Goal: Transaction & Acquisition: Purchase product/service

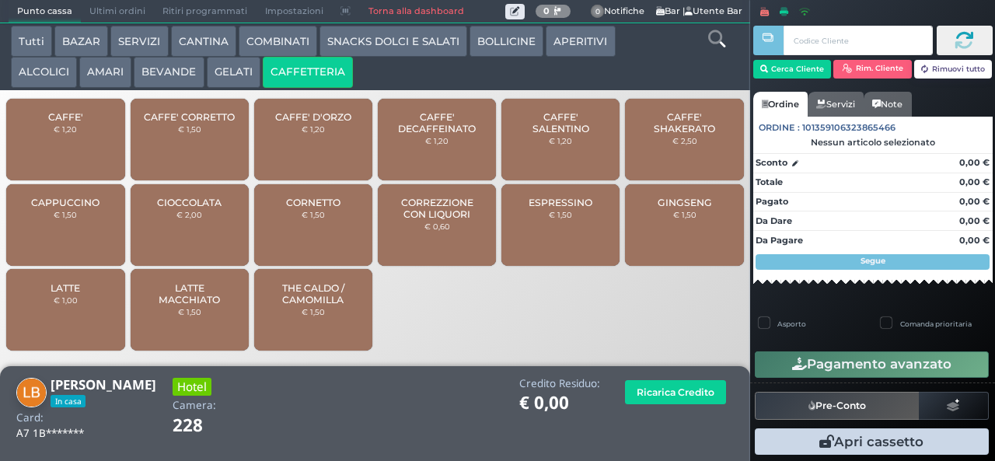
click at [451, 220] on span "CORREZZIONE CON LIQUORI" at bounding box center [437, 208] width 92 height 23
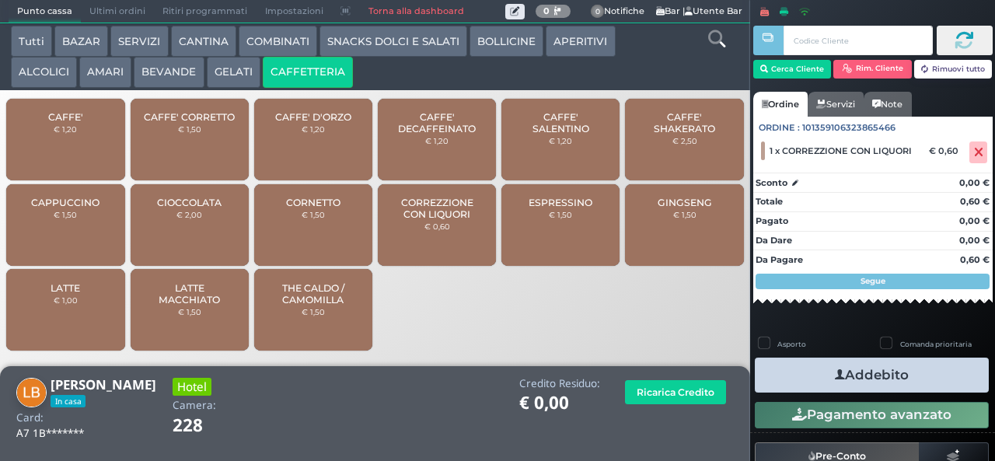
click at [895, 384] on button "Addebito" at bounding box center [872, 374] width 234 height 35
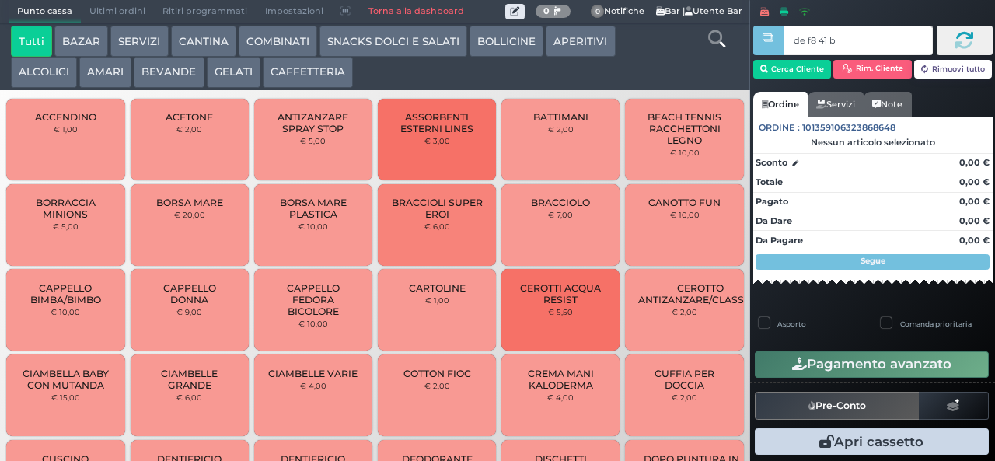
type input "de f8 41 b9"
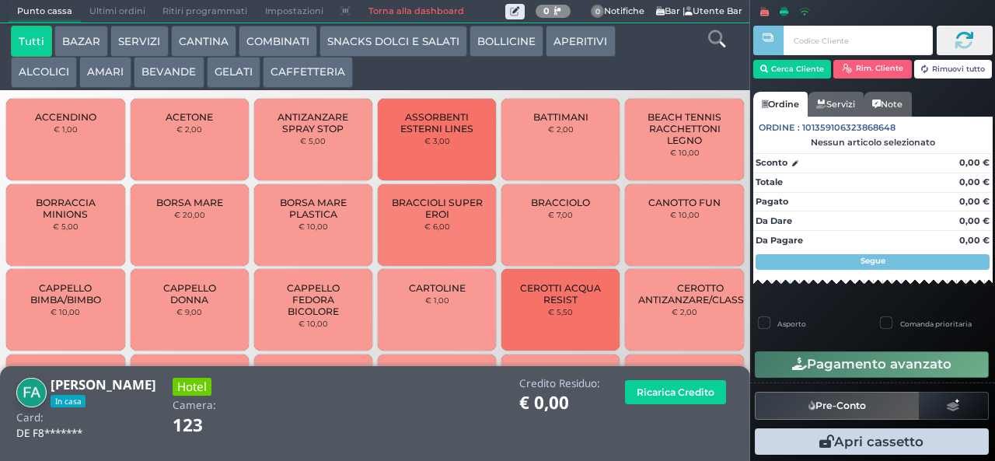
click at [101, 82] on button "AMARI" at bounding box center [105, 72] width 52 height 31
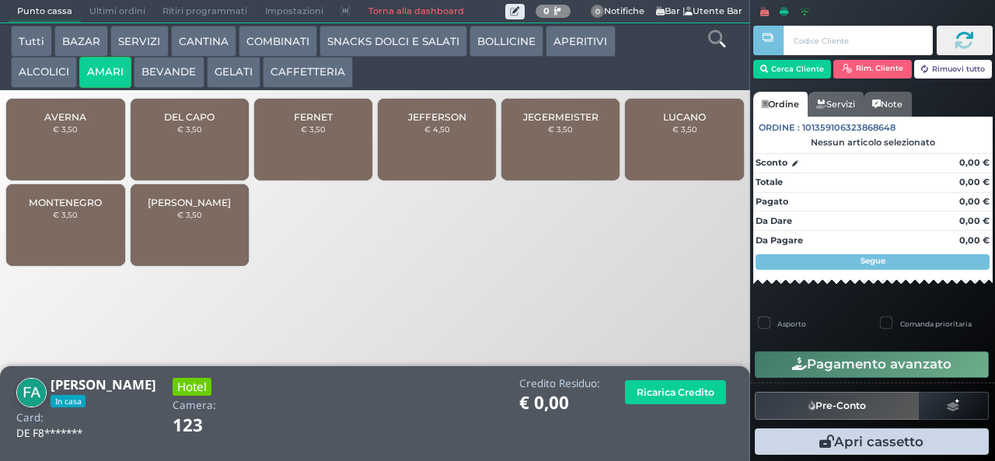
click at [302, 123] on span "FERNET" at bounding box center [313, 117] width 39 height 12
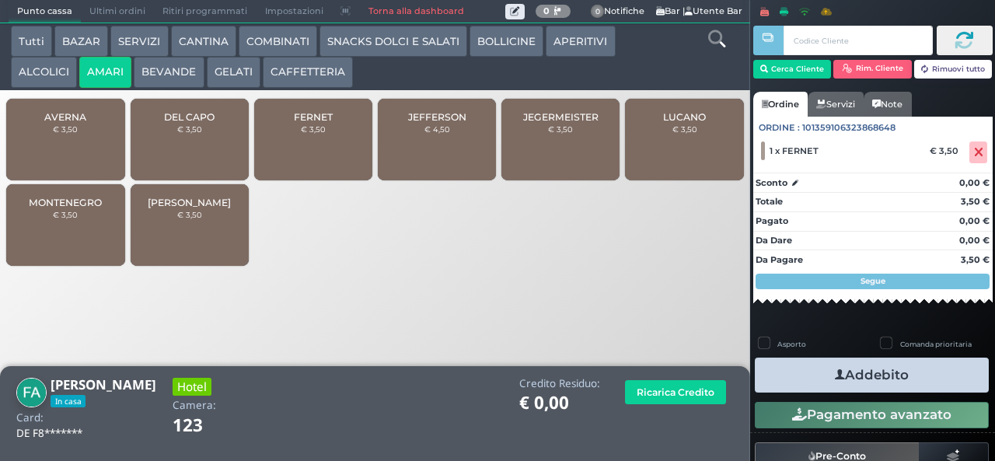
click at [797, 368] on button "Addebito" at bounding box center [872, 374] width 234 height 35
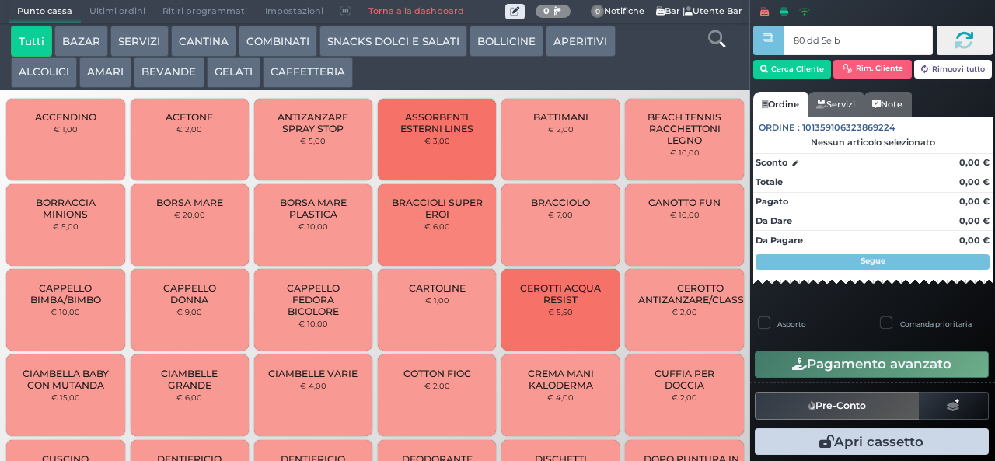
type input "80 dd 5e bb"
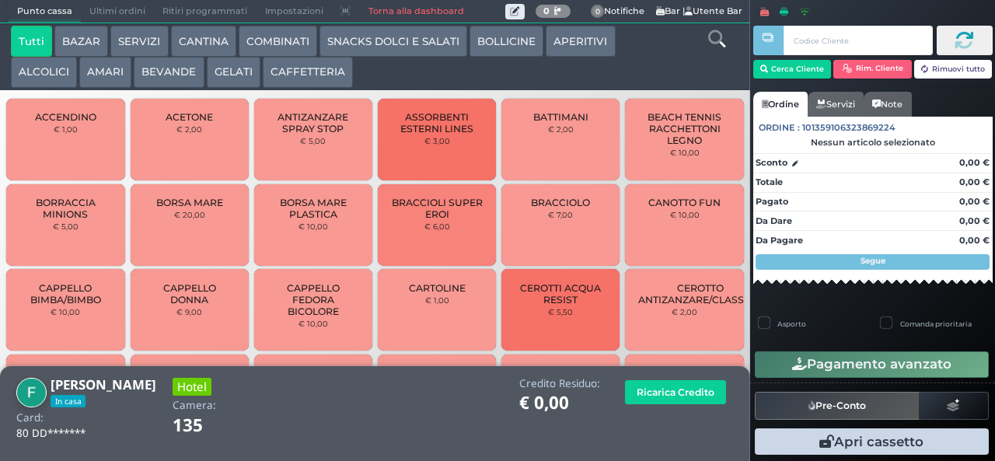
click at [224, 82] on button "GELATI" at bounding box center [234, 72] width 54 height 31
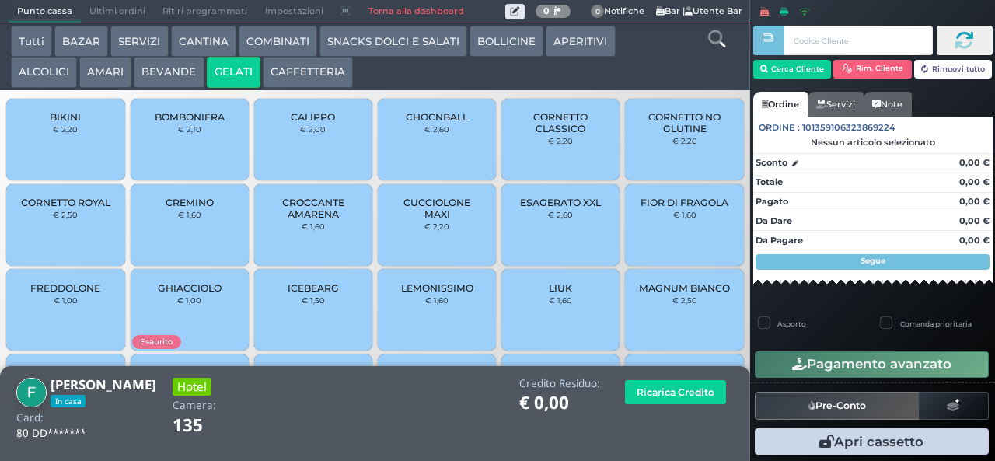
scroll to position [103, 0]
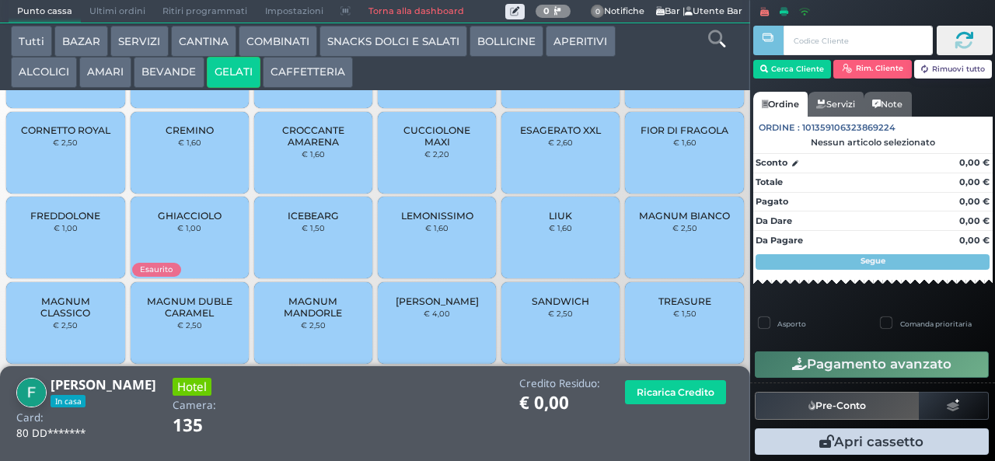
click at [53, 319] on span "MAGNUM CLASSICO" at bounding box center [65, 306] width 92 height 23
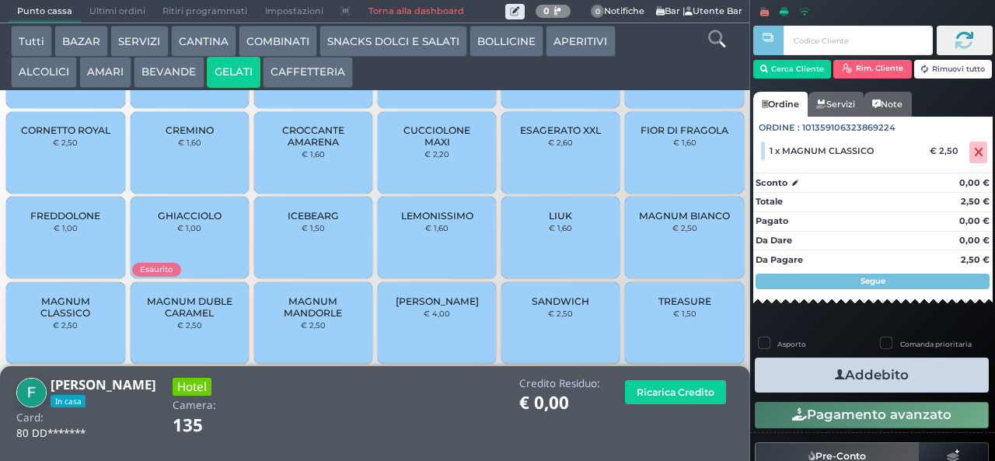
click at [792, 374] on button "Addebito" at bounding box center [872, 374] width 234 height 35
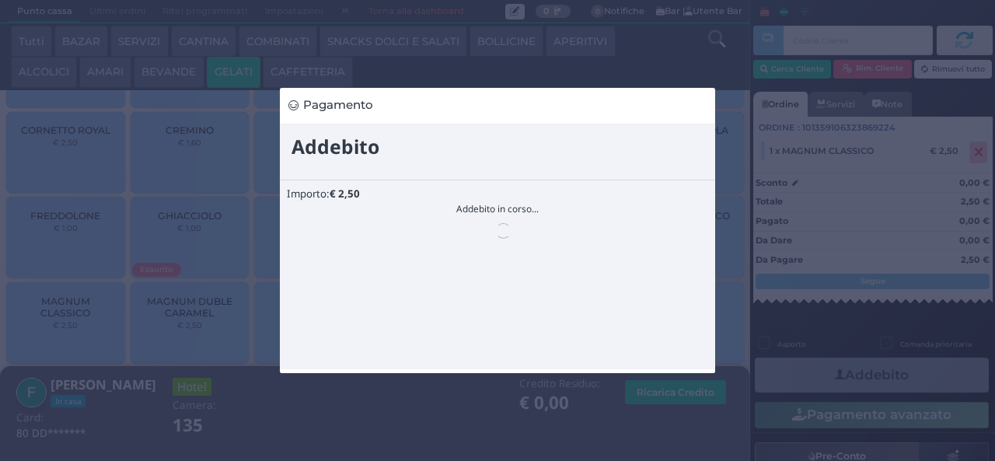
scroll to position [0, 0]
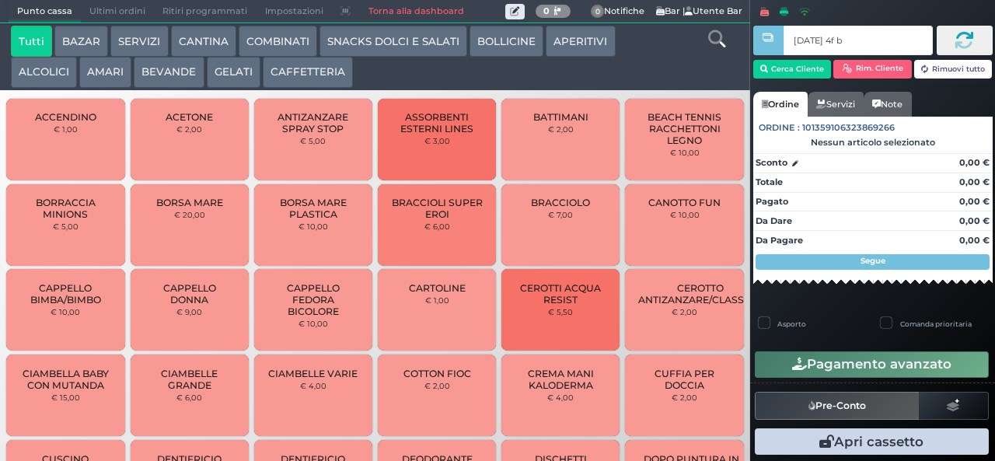
type input "ce 93 4f b9"
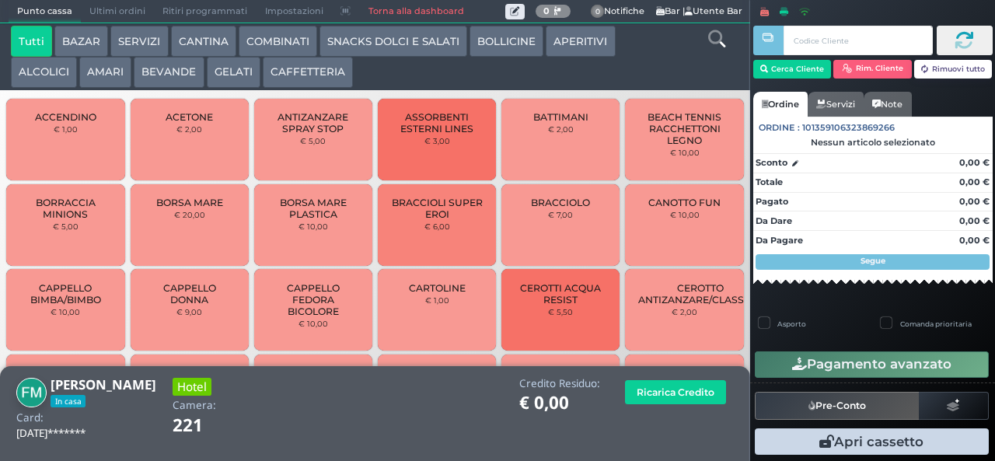
click at [413, 55] on button "SNACKS DOLCI E SALATI" at bounding box center [393, 41] width 148 height 31
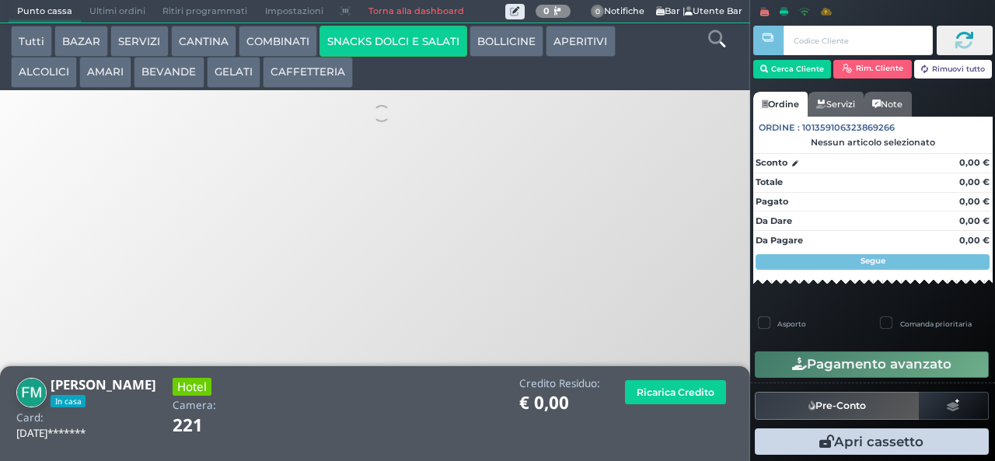
click at [307, 73] on button "CAFFETTERIA" at bounding box center [308, 72] width 90 height 31
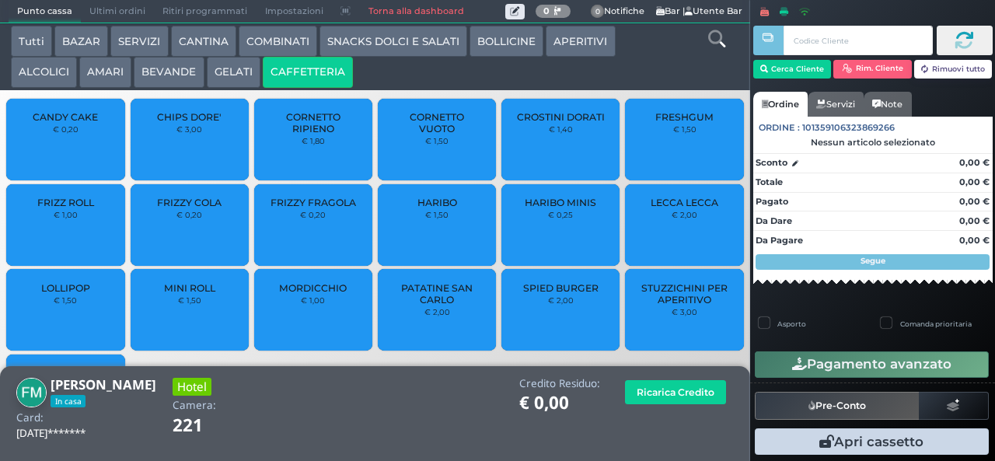
click at [312, 85] on button "CAFFETTERIA" at bounding box center [308, 72] width 90 height 31
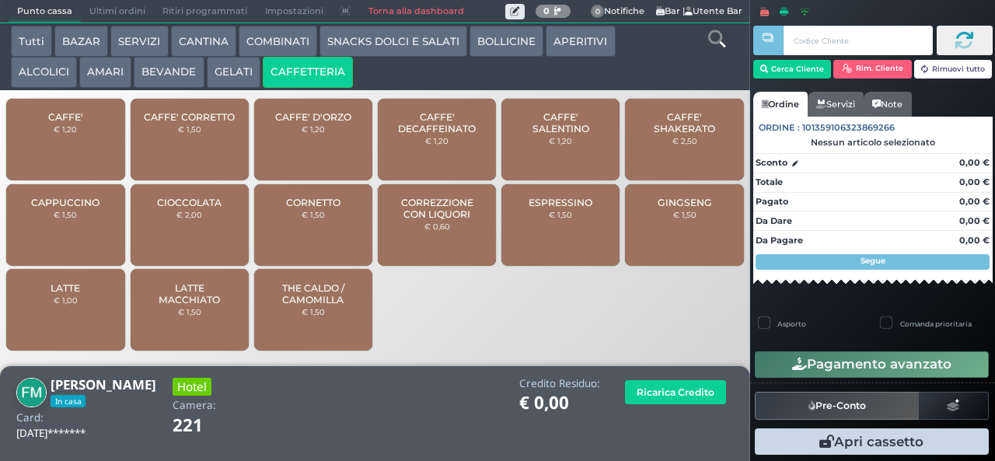
click at [450, 220] on span "CORREZZIONE CON LIQUORI" at bounding box center [437, 208] width 92 height 23
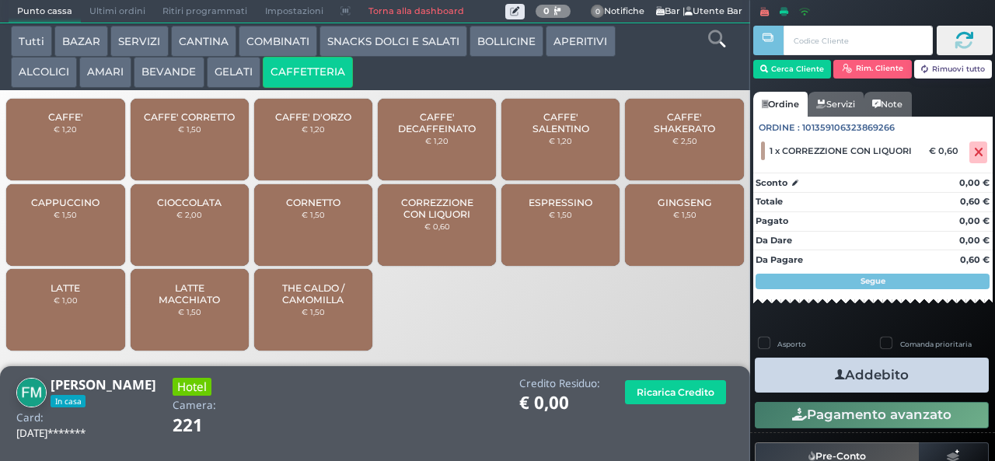
click at [895, 376] on button "Addebito" at bounding box center [872, 374] width 234 height 35
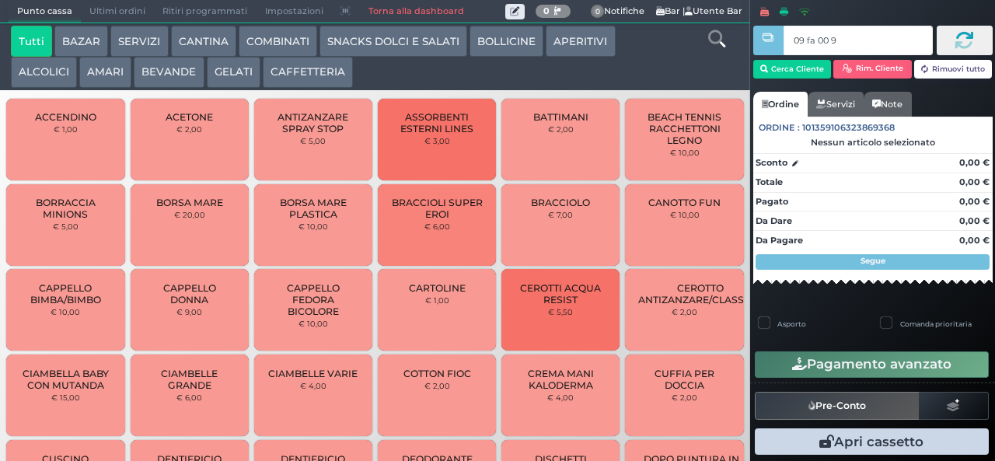
type input "09 fa 00 95"
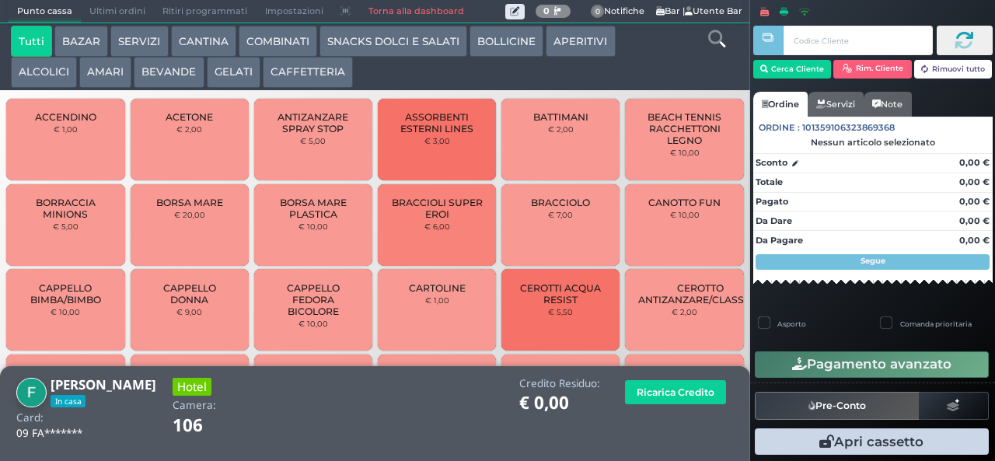
click at [348, 43] on button "SNACKS DOLCI E SALATI" at bounding box center [393, 41] width 148 height 31
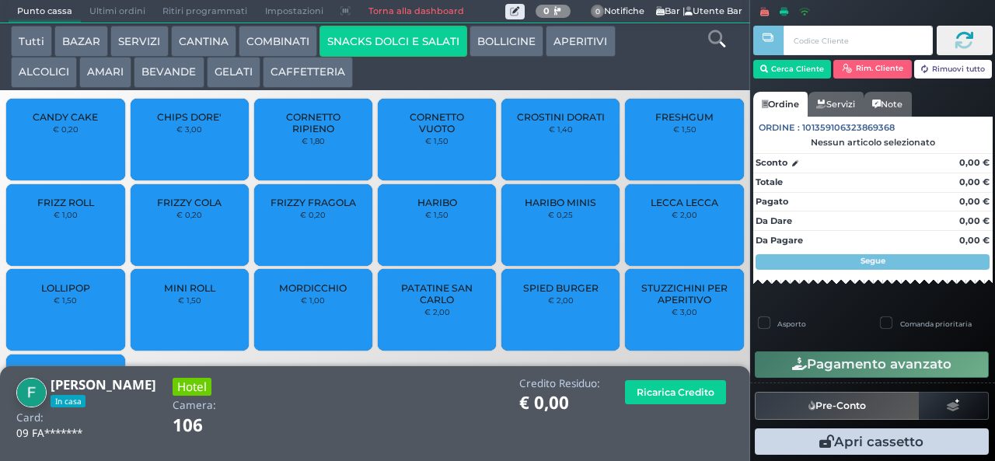
click at [655, 123] on span "FRESHGUM" at bounding box center [684, 117] width 58 height 12
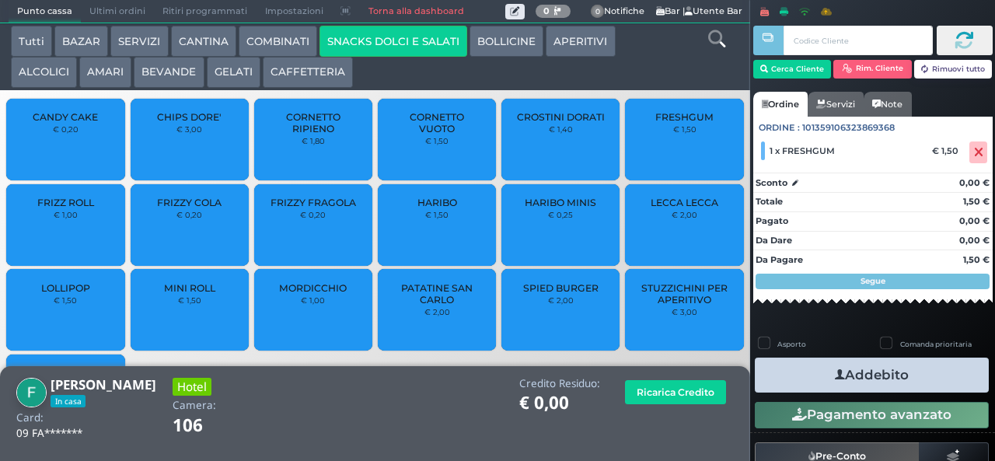
click at [793, 382] on button "Addebito" at bounding box center [872, 374] width 234 height 35
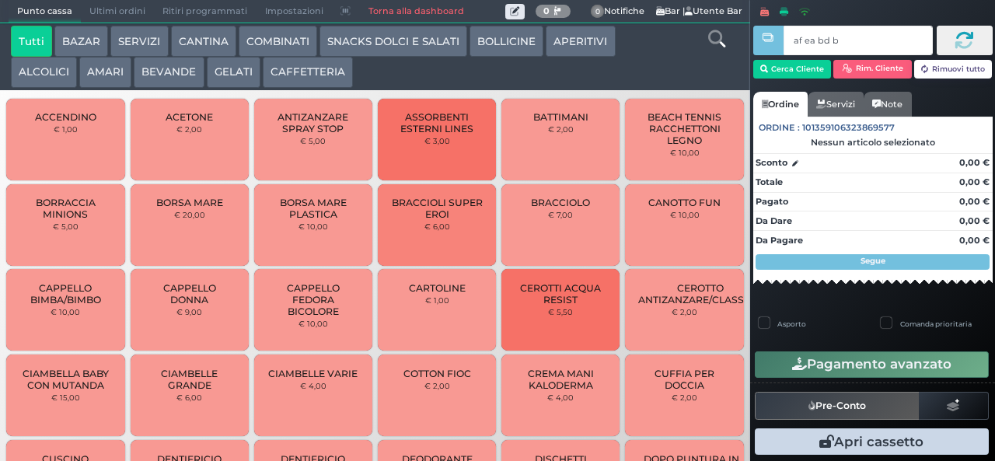
type input "af ea bd b9"
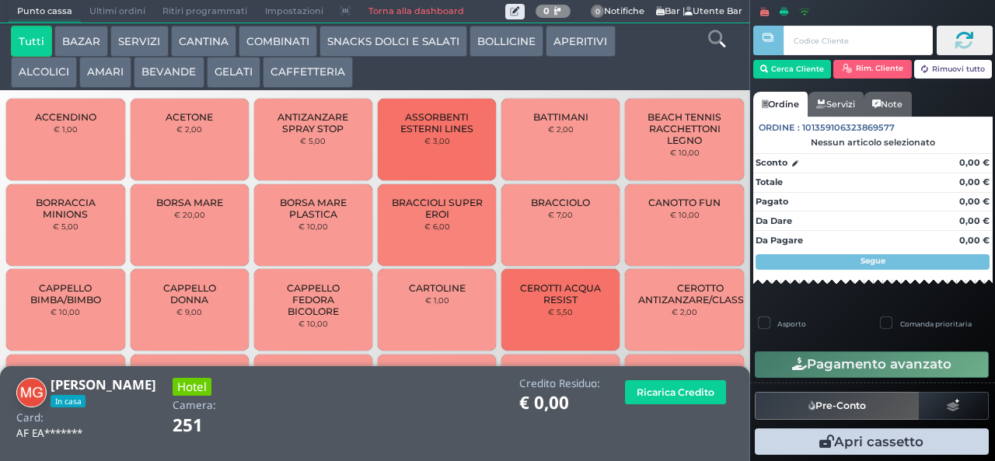
click at [106, 75] on button "AMARI" at bounding box center [105, 72] width 52 height 31
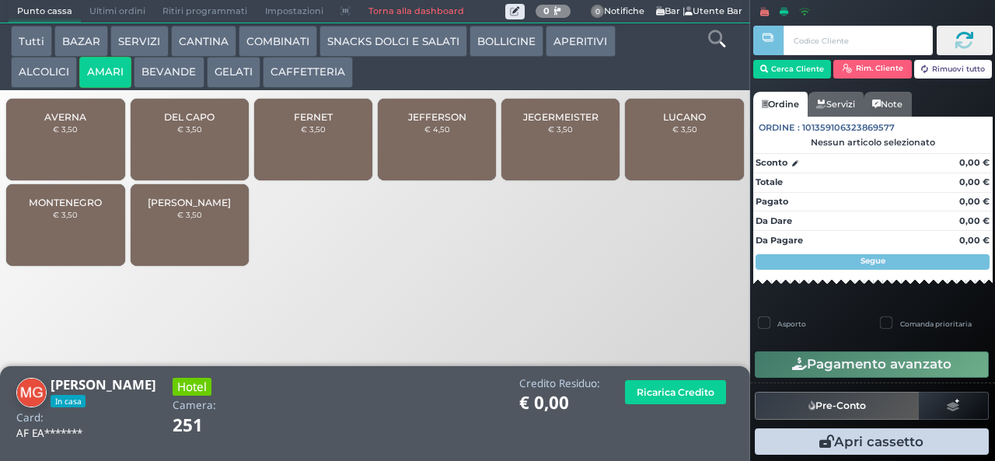
click at [184, 150] on div "DEL CAPO € 3,50" at bounding box center [190, 140] width 118 height 82
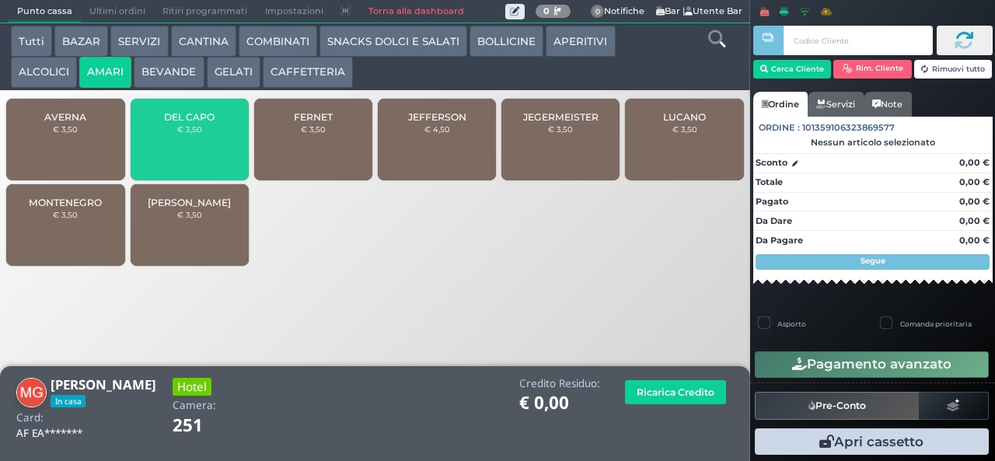
click at [180, 236] on div "ZEDDA PIRAS € 3,50" at bounding box center [190, 225] width 118 height 82
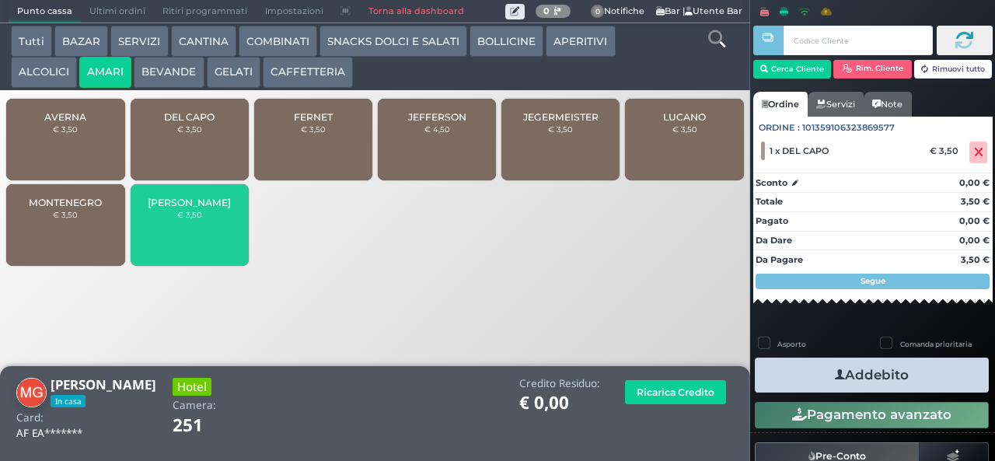
click at [800, 349] on label "Asporto" at bounding box center [791, 344] width 29 height 10
checkbox input "true"
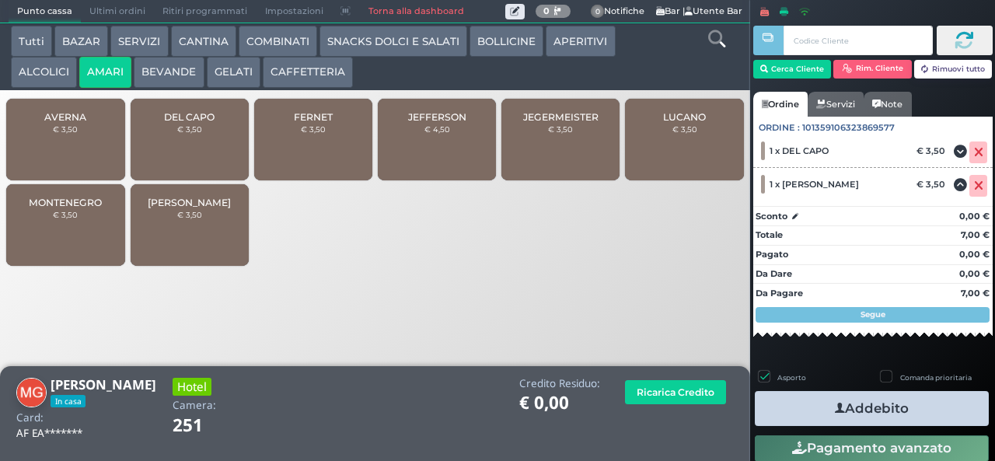
click at [811, 407] on button "Addebito" at bounding box center [872, 408] width 234 height 35
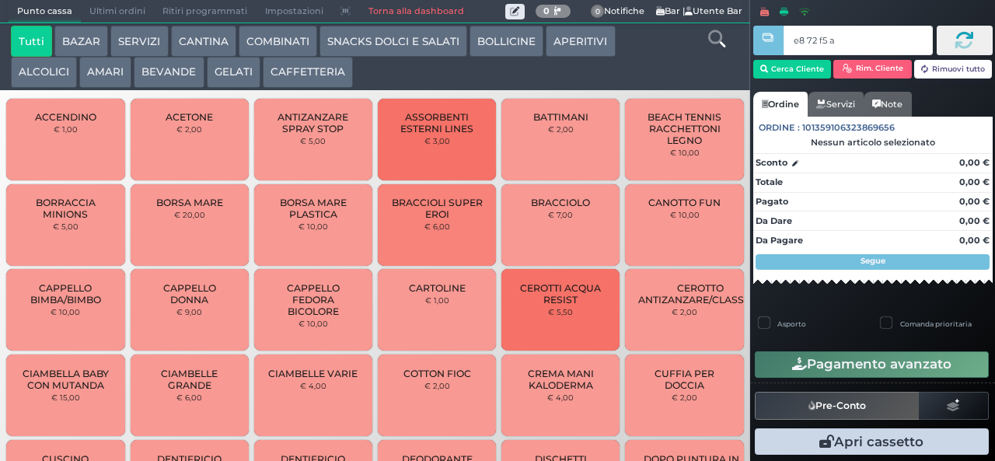
type input "e8 72 f5 a0"
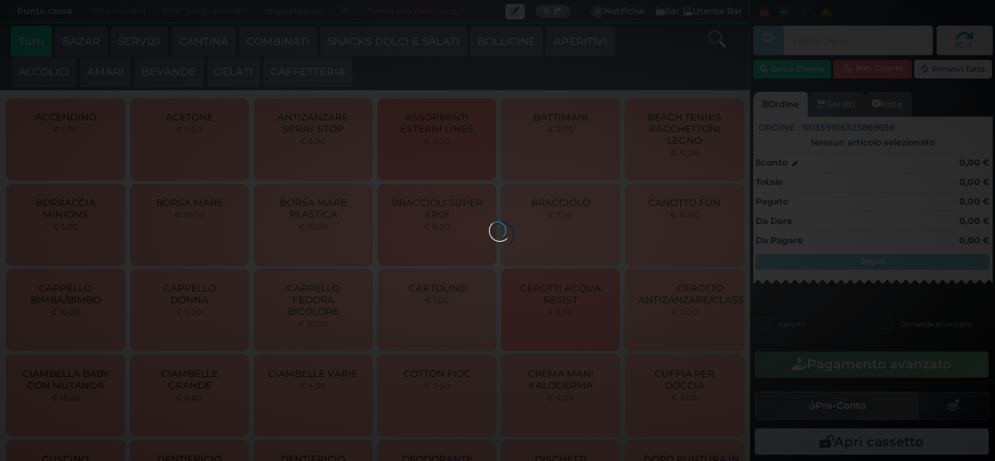
click at [489, 221] on div at bounding box center [497, 229] width 17 height 17
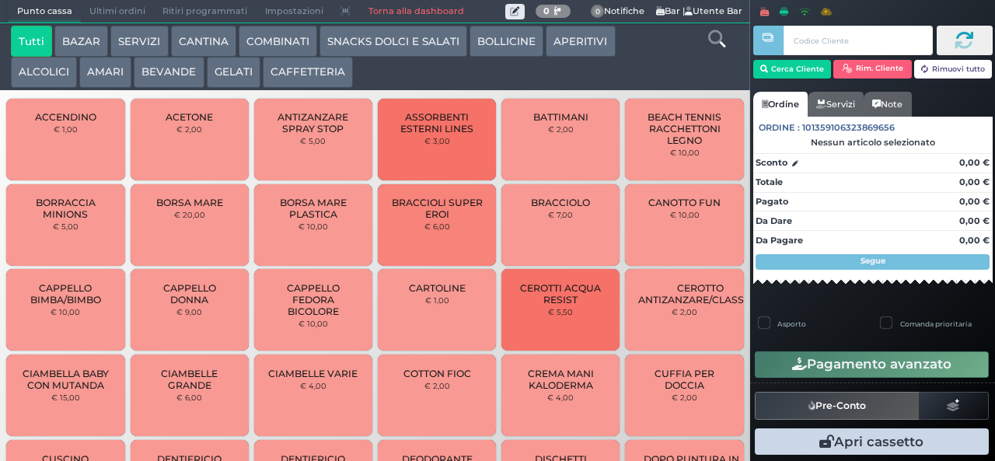
click at [248, 75] on button "GELATI" at bounding box center [234, 72] width 54 height 31
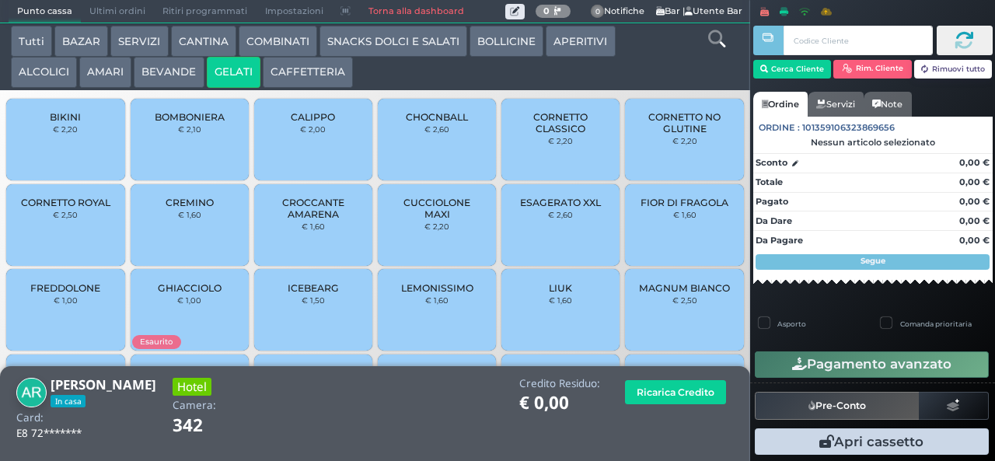
scroll to position [103, 0]
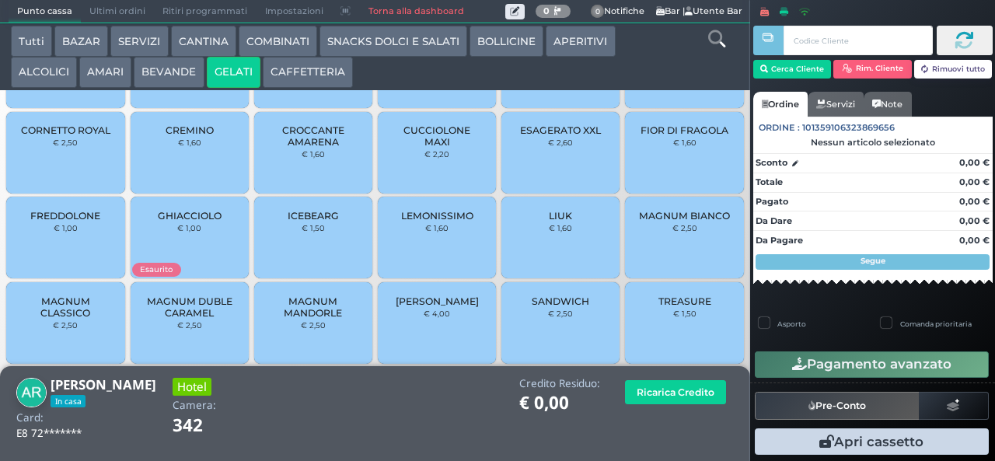
click at [674, 337] on div "TREASURE € 1,50" at bounding box center [684, 323] width 118 height 82
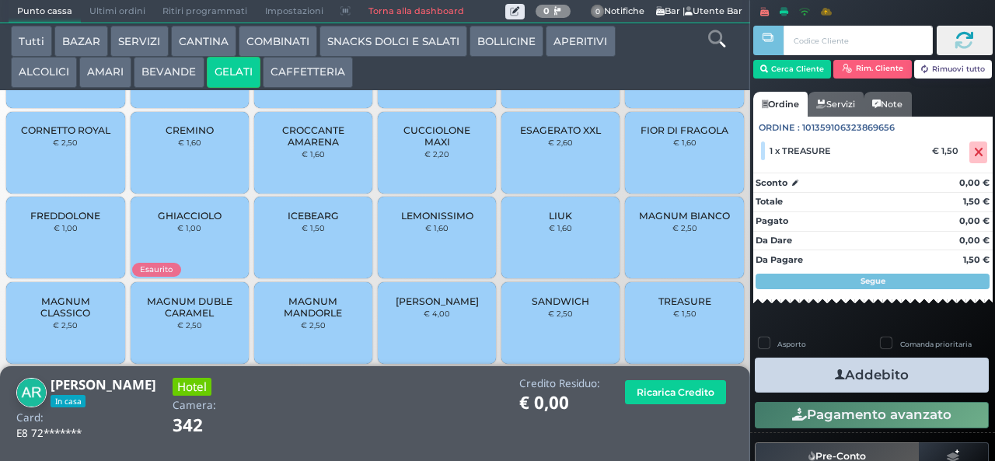
click at [924, 379] on button "Addebito" at bounding box center [872, 374] width 234 height 35
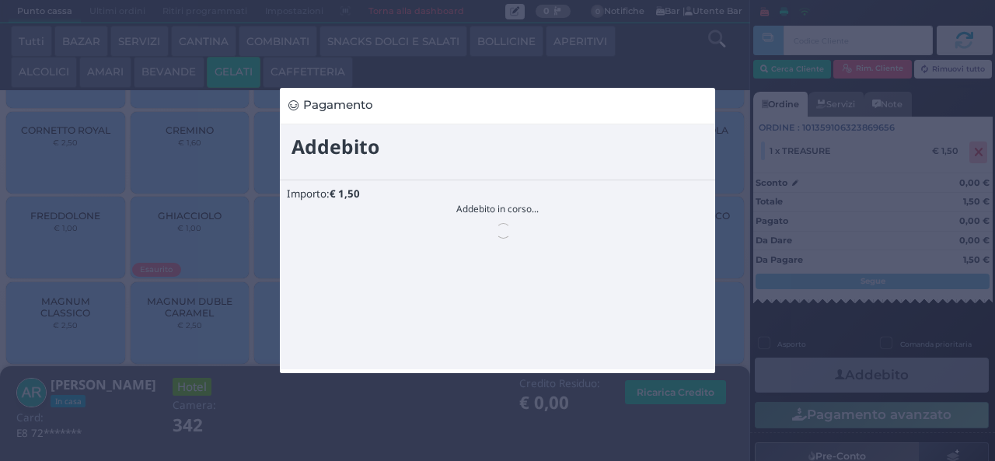
scroll to position [0, 0]
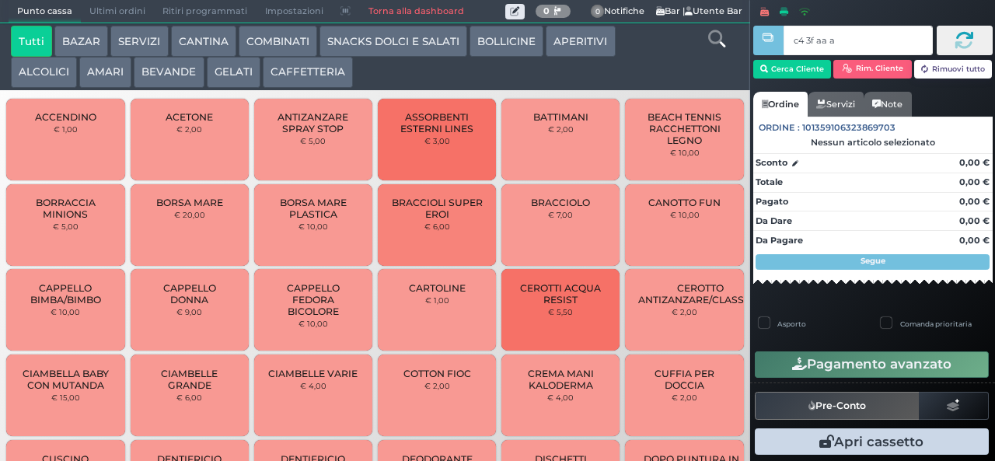
type input "c4 3f aa af"
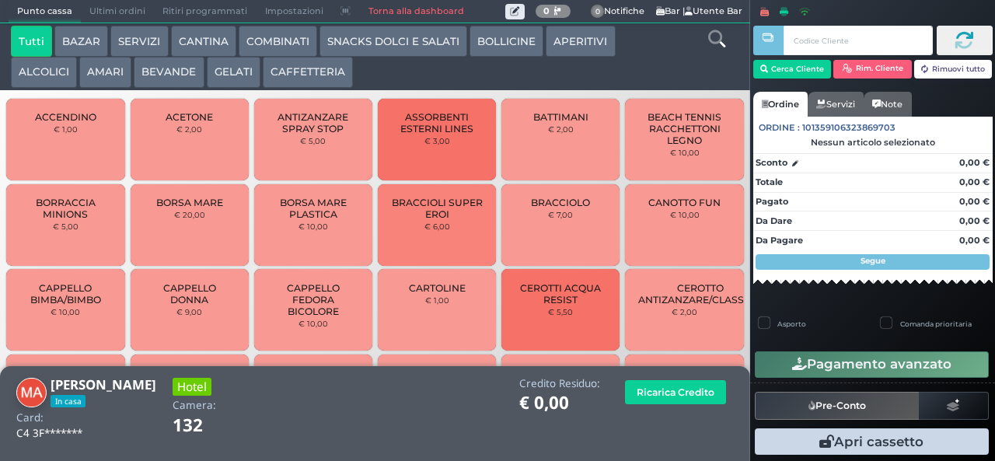
click at [267, 44] on button "COMBINATI" at bounding box center [278, 41] width 78 height 31
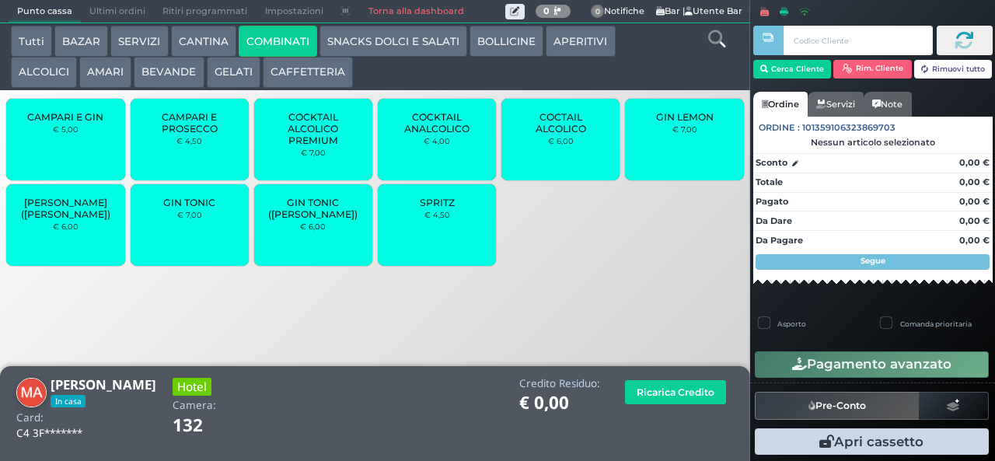
click at [53, 220] on span "[PERSON_NAME] ([PERSON_NAME])" at bounding box center [65, 208] width 92 height 23
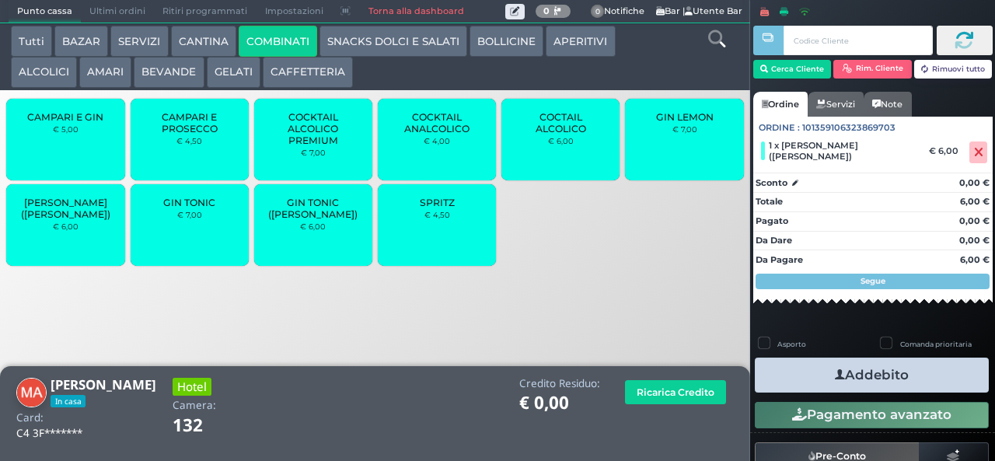
click at [790, 376] on button "Addebito" at bounding box center [872, 374] width 234 height 35
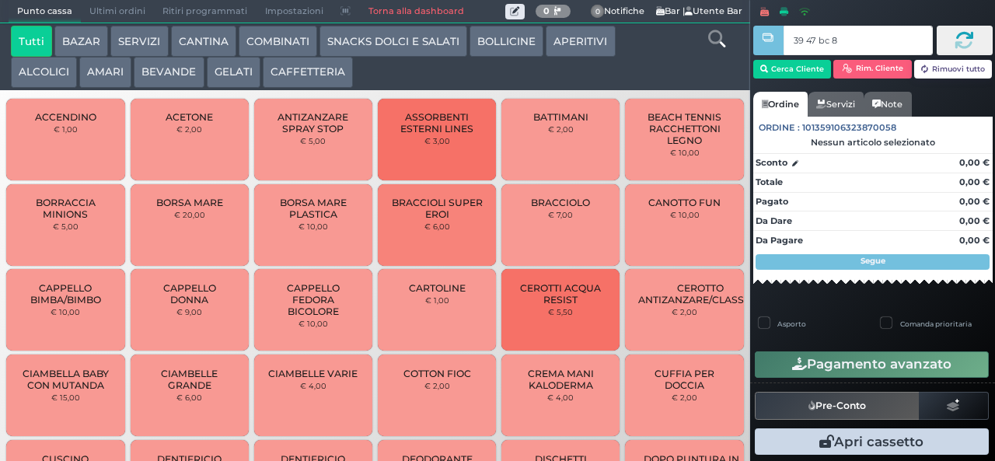
type input "39 47 bc 8b"
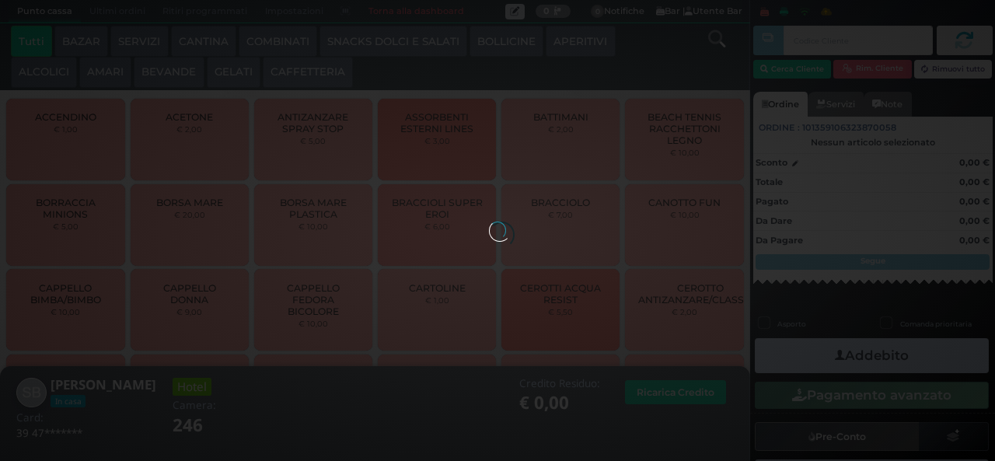
click at [52, 69] on button "ALCOLICI" at bounding box center [44, 72] width 66 height 31
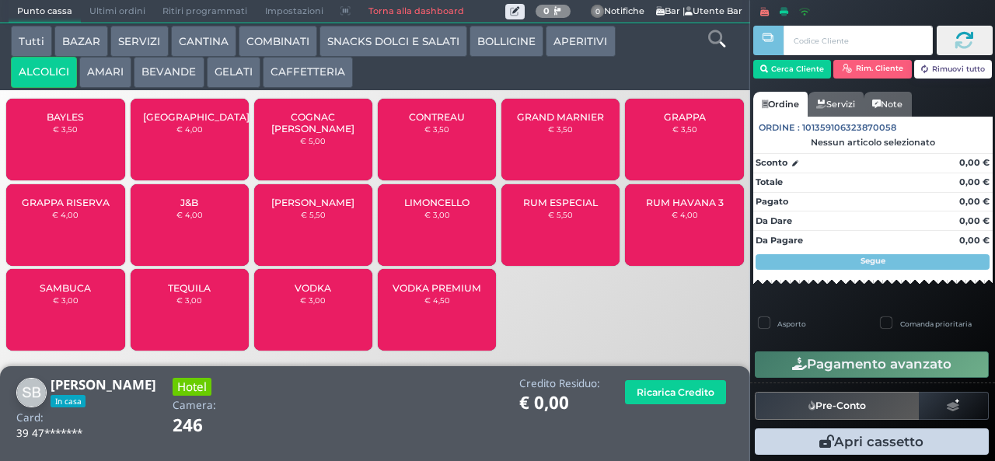
click at [225, 123] on span "[GEOGRAPHIC_DATA]" at bounding box center [196, 117] width 106 height 12
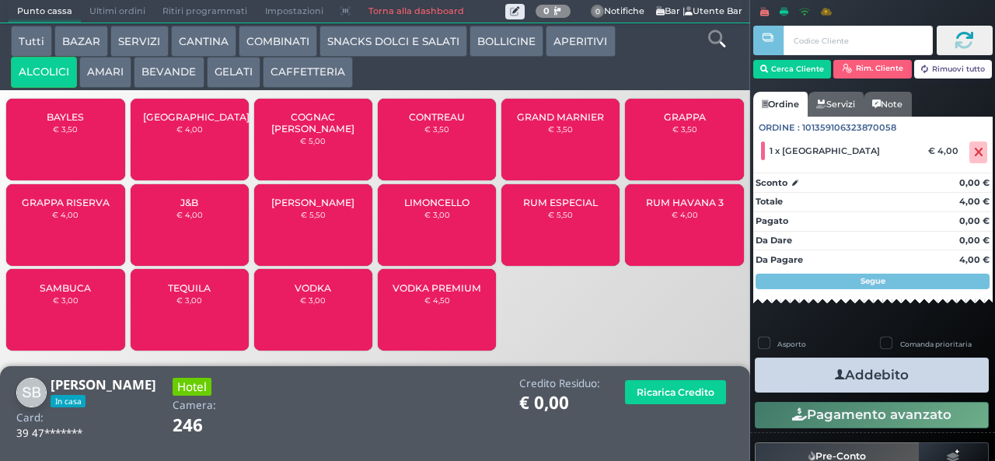
click at [934, 375] on button "Addebito" at bounding box center [872, 374] width 234 height 35
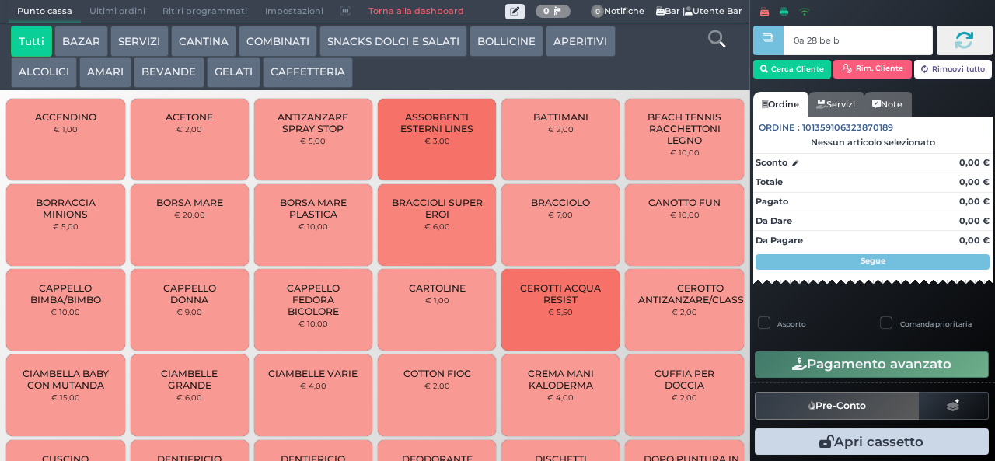
type input "0a 28 be b9"
click at [0, 0] on div at bounding box center [0, 0] width 0 height 0
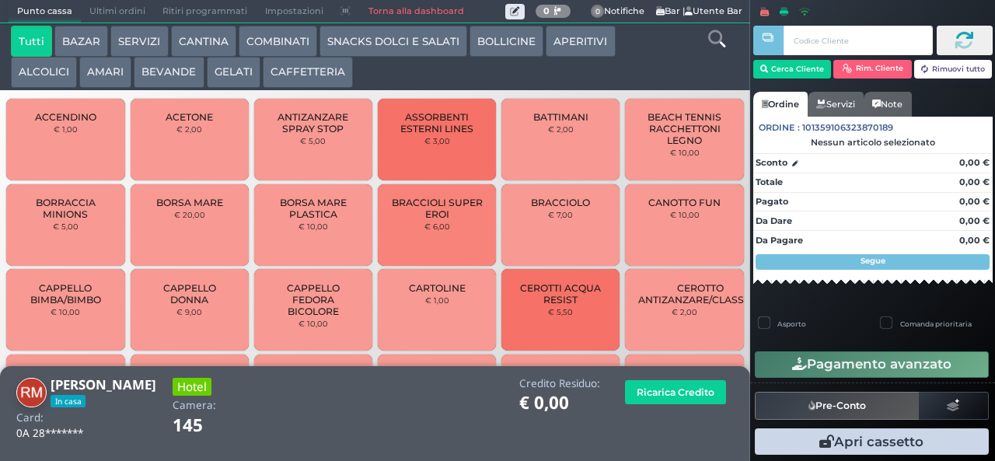
click at [420, 47] on button "SNACKS DOLCI E SALATI" at bounding box center [393, 41] width 148 height 31
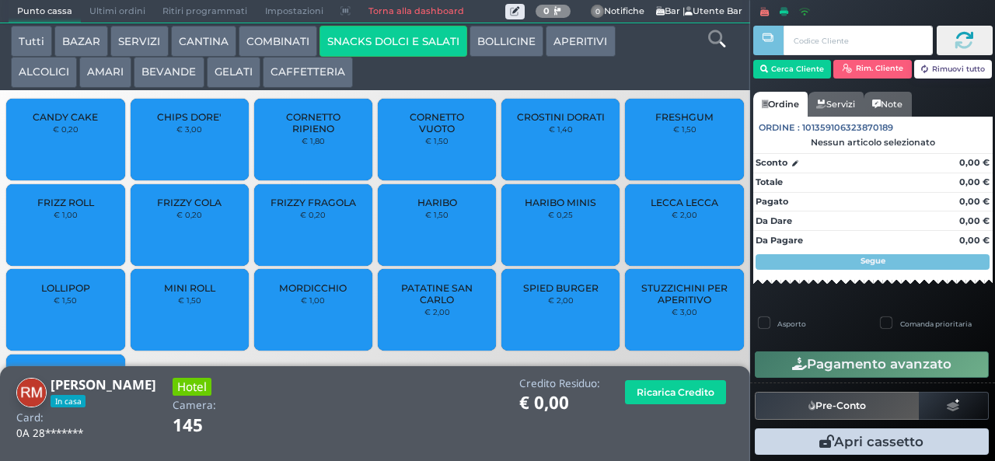
click at [219, 235] on div "FRIZZY COLA € 0,20" at bounding box center [190, 225] width 118 height 82
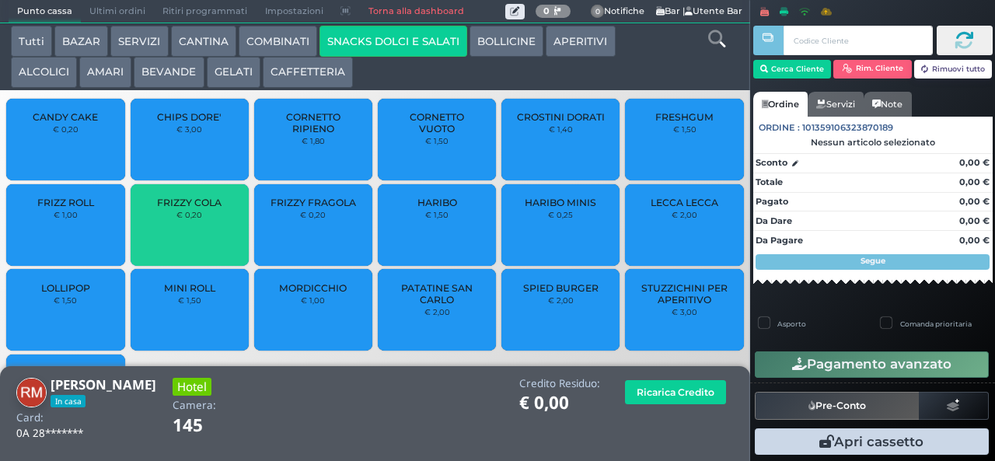
click at [330, 208] on span "FRIZZY FRAGOLA" at bounding box center [312, 203] width 85 height 12
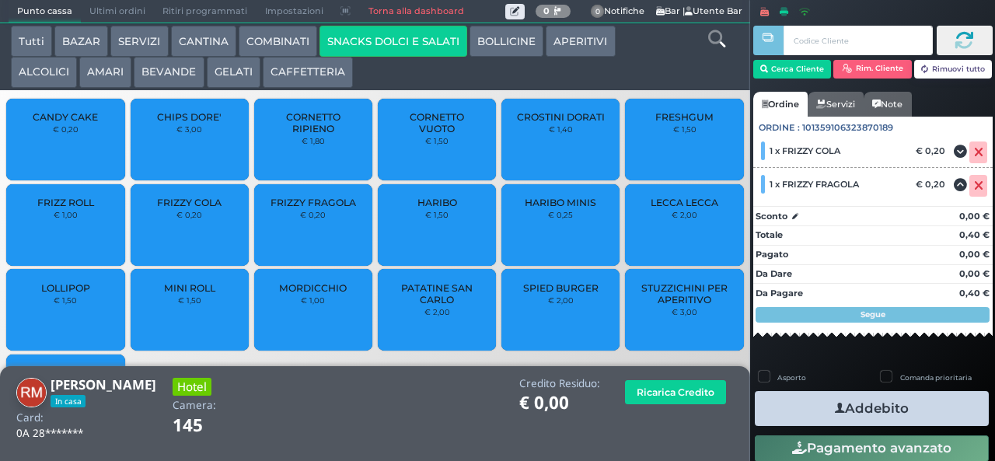
click at [880, 409] on button "Addebito" at bounding box center [872, 408] width 234 height 35
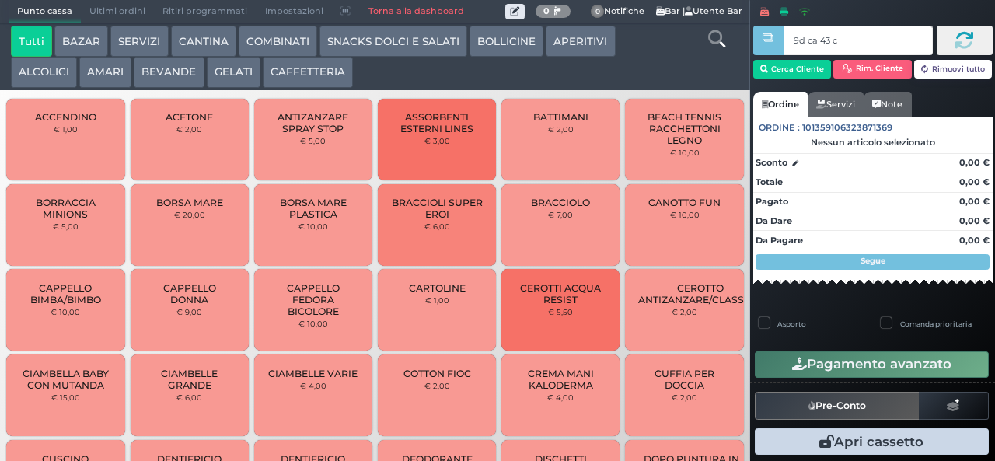
type input "9d ca 43 c3"
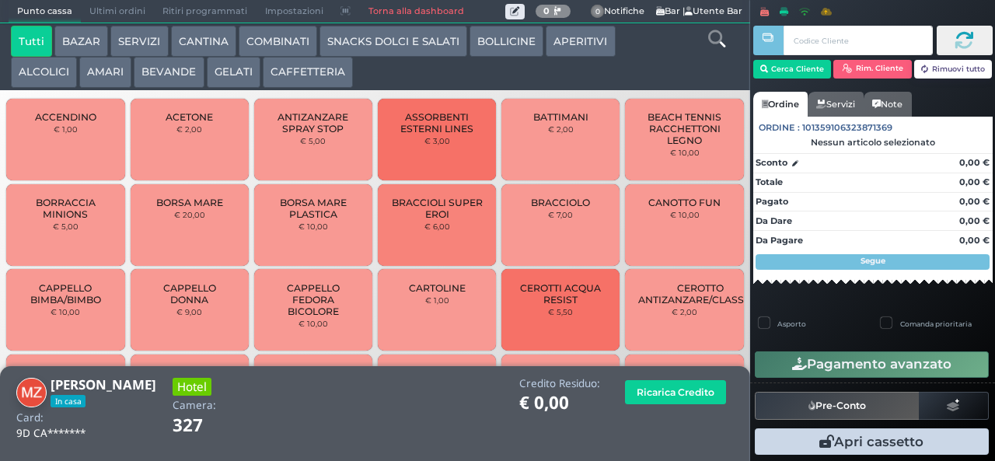
click at [157, 78] on button "BEVANDE" at bounding box center [169, 72] width 70 height 31
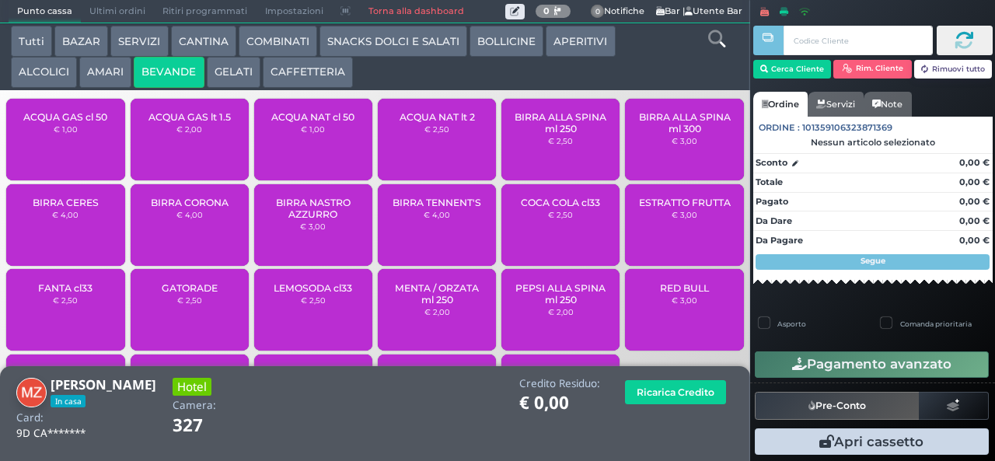
click at [98, 74] on button "AMARI" at bounding box center [105, 72] width 52 height 31
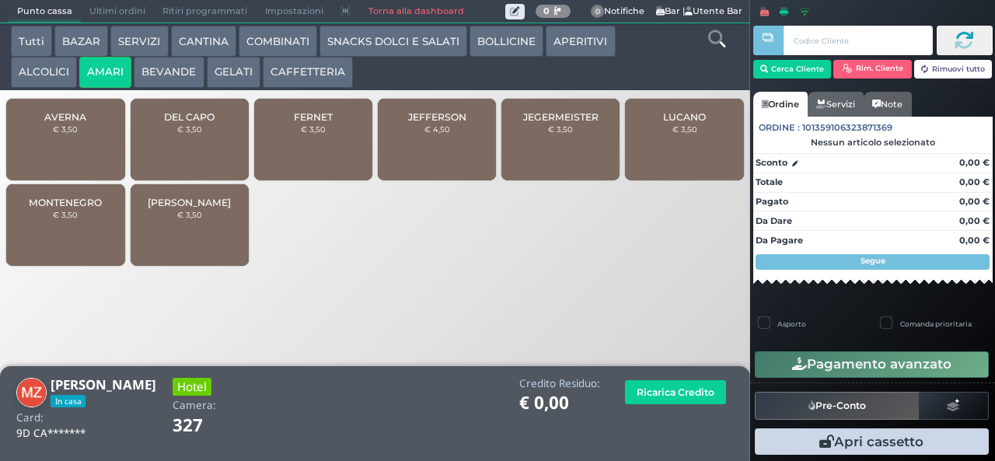
click at [62, 123] on span "AVERNA" at bounding box center [65, 117] width 42 height 12
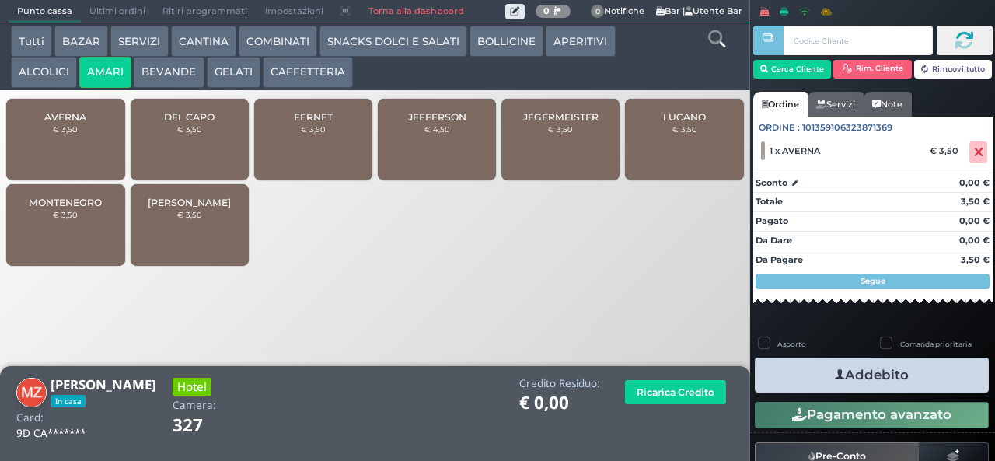
click at [891, 382] on button "Addebito" at bounding box center [872, 374] width 234 height 35
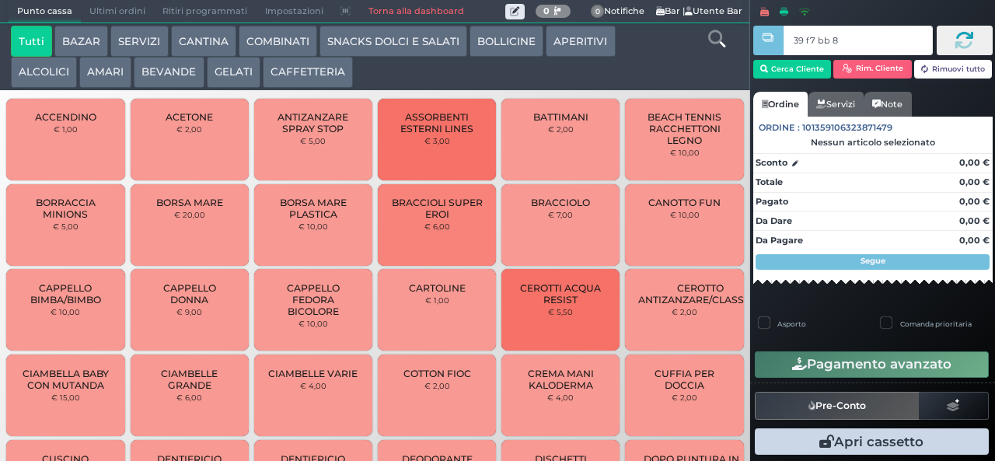
type input "39 f7 bb 8b"
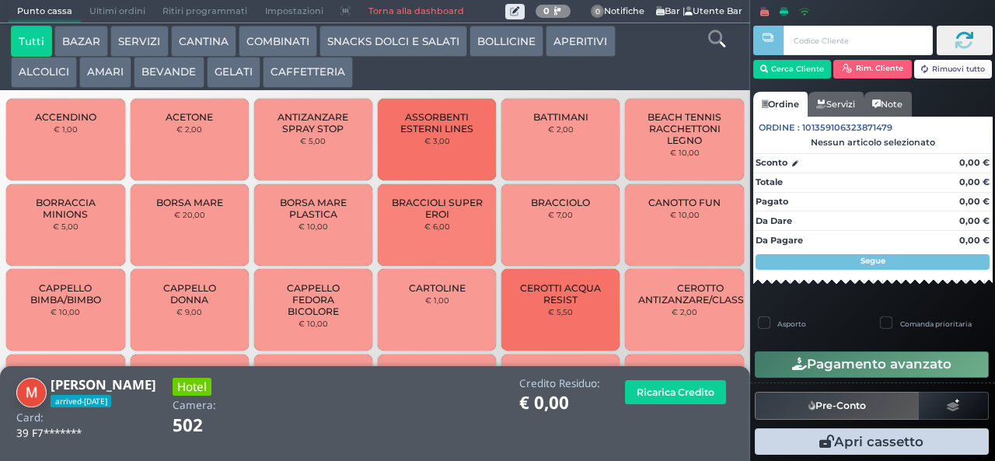
click at [159, 82] on button "BEVANDE" at bounding box center [169, 72] width 70 height 31
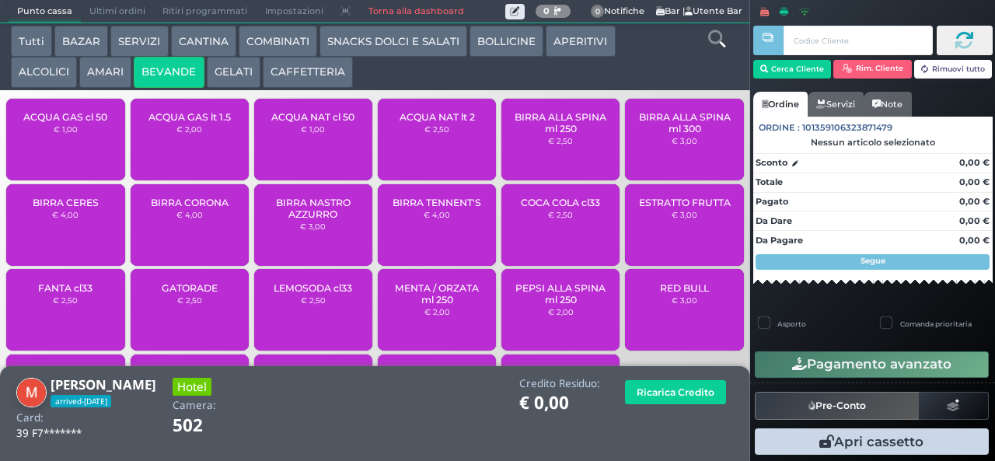
click at [292, 152] on div "ACQUA NAT cl 50 € 1,00" at bounding box center [313, 140] width 118 height 82
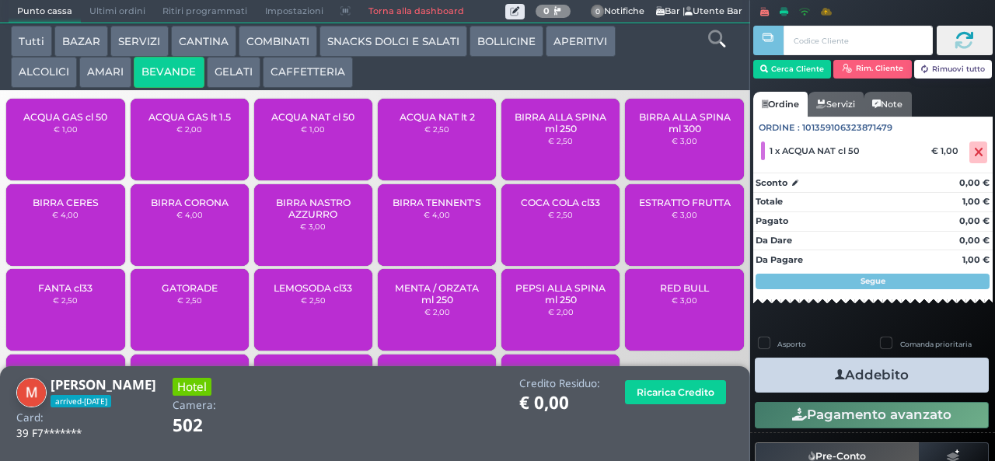
click at [302, 123] on span "ACQUA NAT cl 50" at bounding box center [312, 117] width 83 height 12
click at [64, 151] on div "ACQUA GAS cl 50 € 1,00" at bounding box center [65, 140] width 118 height 82
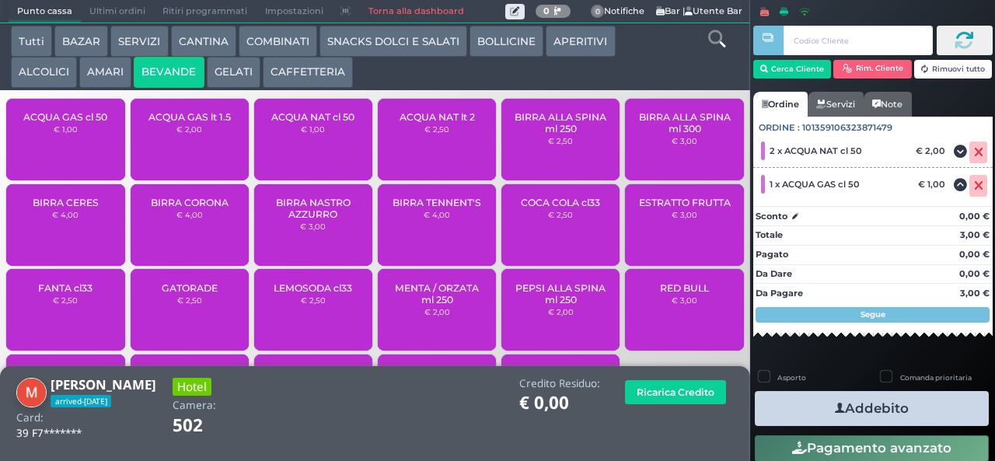
click at [521, 208] on span "COCA COLA cl33" at bounding box center [560, 203] width 79 height 12
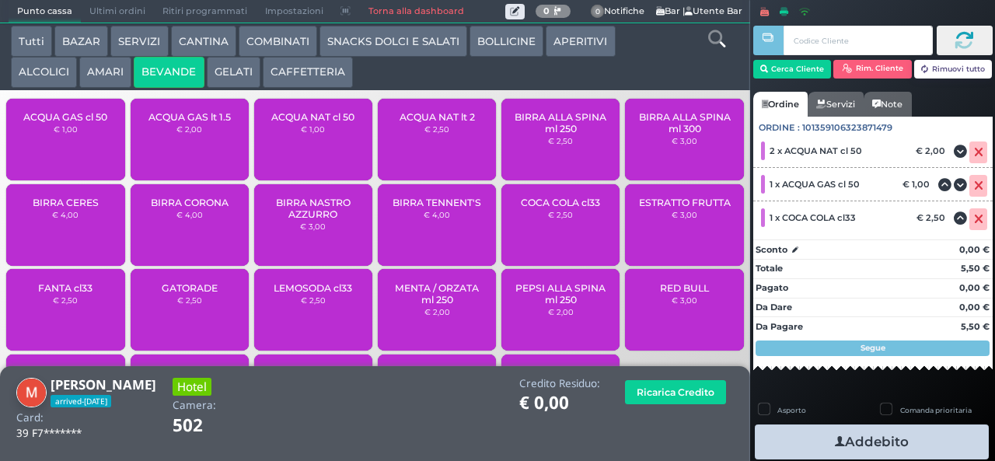
click at [835, 436] on icon "button" at bounding box center [840, 442] width 10 height 16
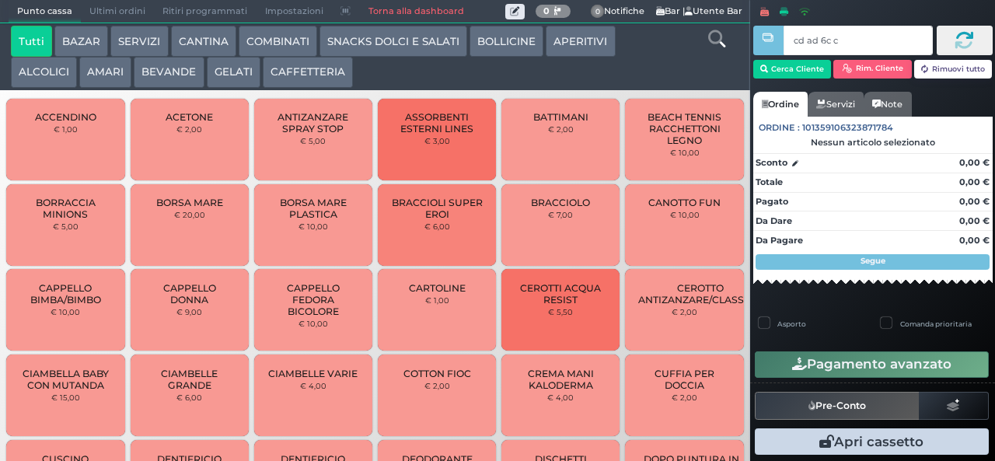
type input "cd ad 6c c3"
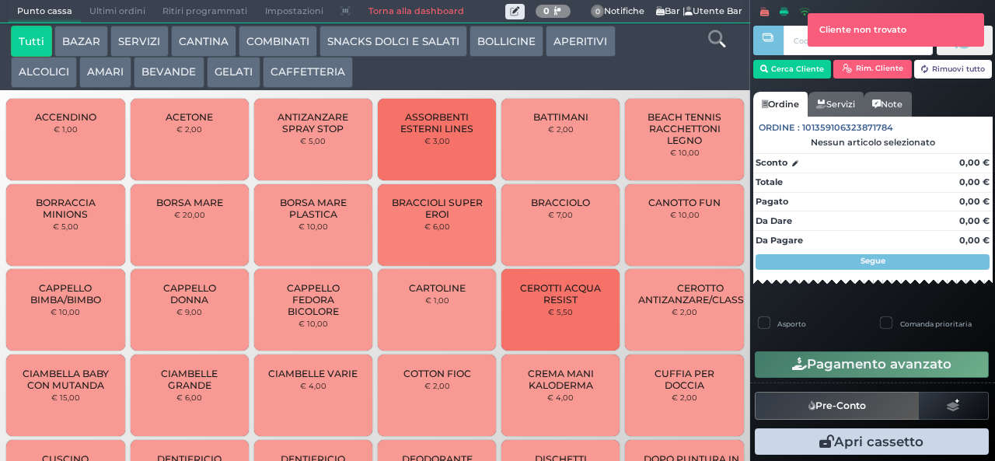
click at [768, 84] on div at bounding box center [767, 219] width 3 height 438
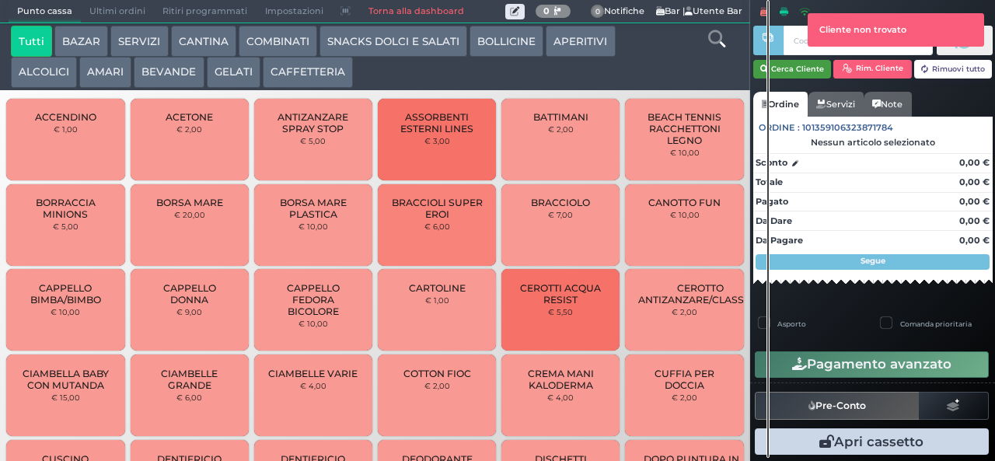
click at [781, 68] on button "Cerca Cliente" at bounding box center [792, 69] width 78 height 19
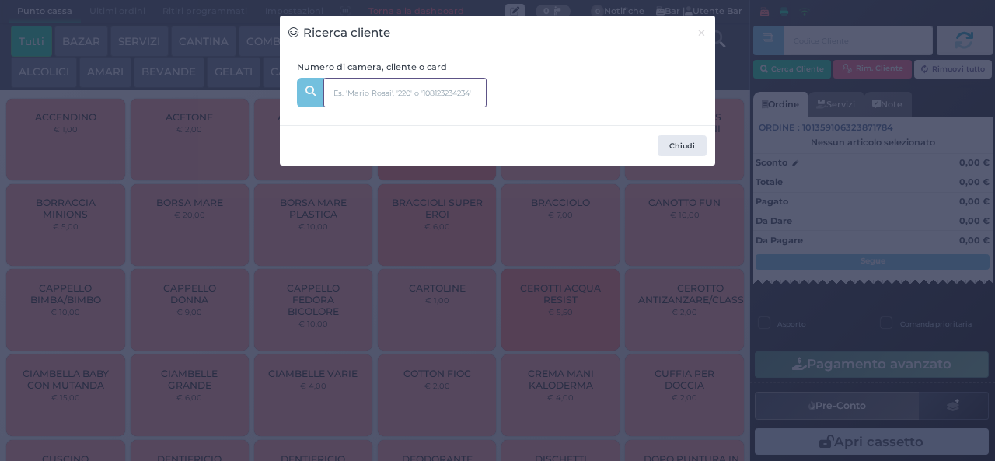
click at [346, 95] on input "text" at bounding box center [404, 93] width 163 height 30
type input "504"
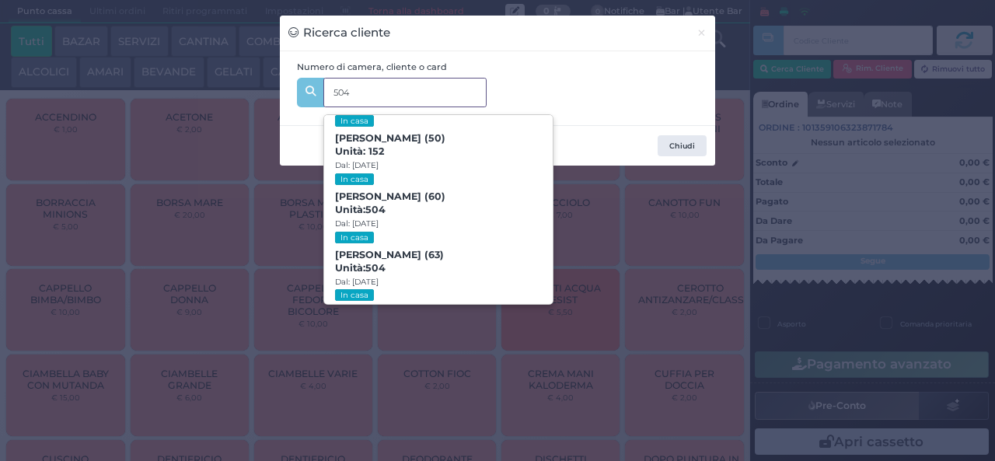
scroll to position [235, 0]
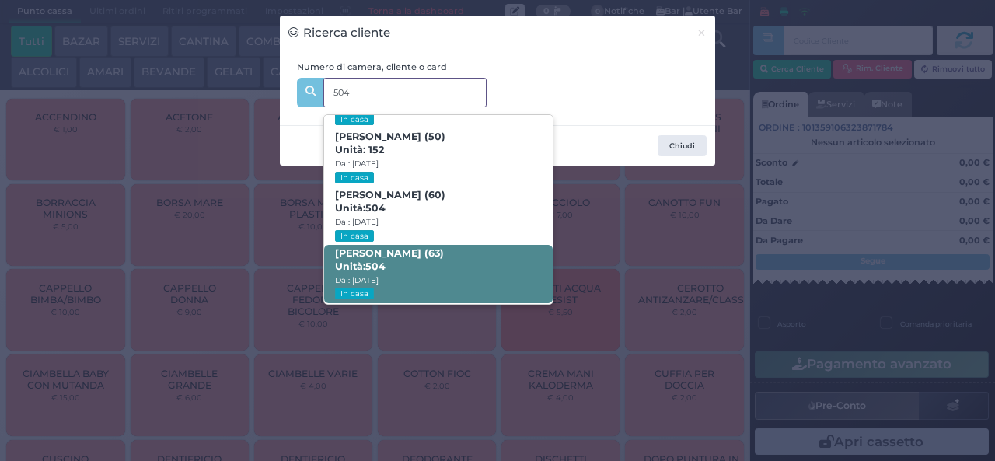
click at [364, 261] on span "Unità: 504" at bounding box center [360, 266] width 51 height 13
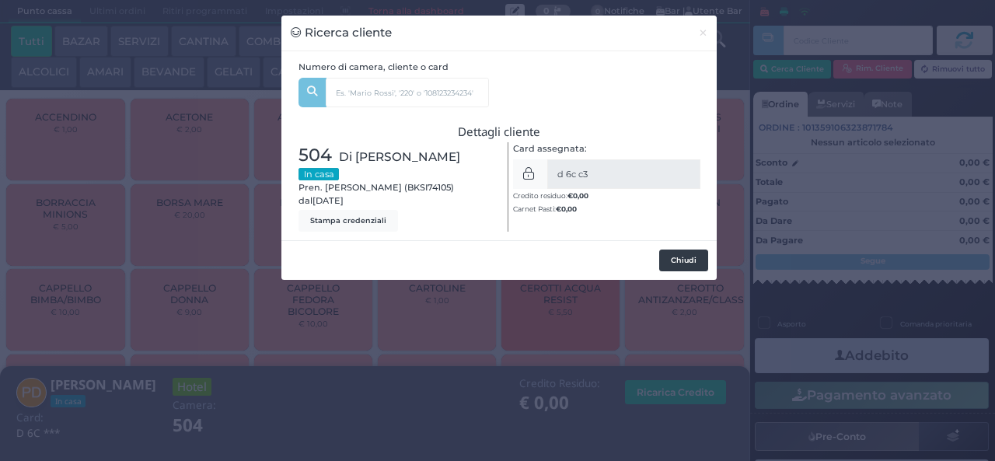
click at [670, 266] on button "Chiudi" at bounding box center [683, 260] width 49 height 22
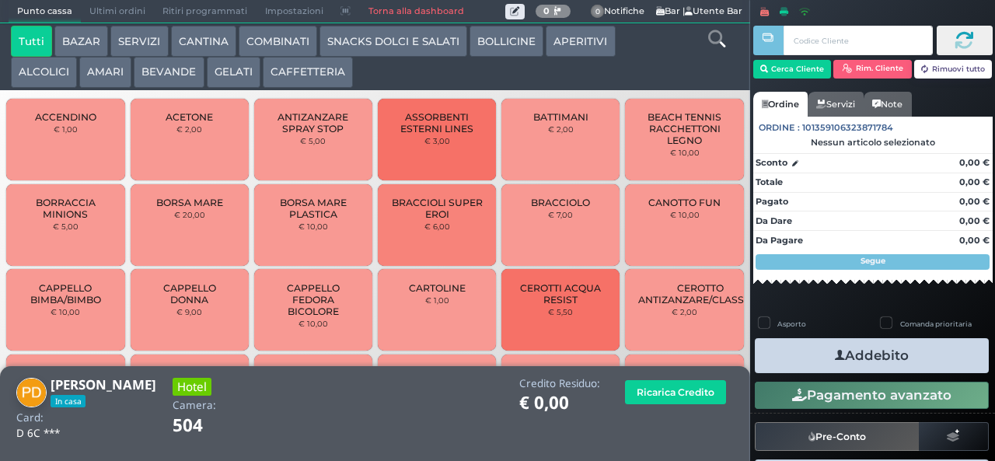
click at [151, 85] on button "BEVANDE" at bounding box center [169, 72] width 70 height 31
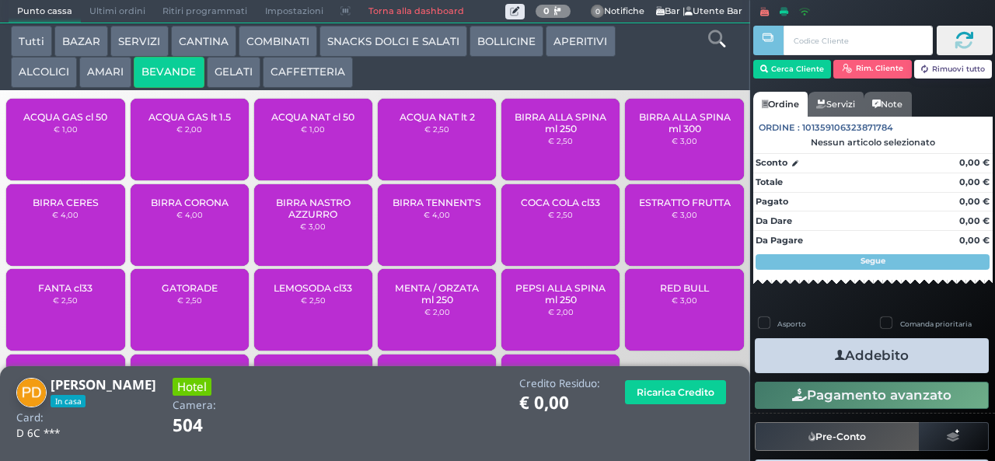
click at [326, 123] on span "ACQUA NAT cl 50" at bounding box center [312, 117] width 83 height 12
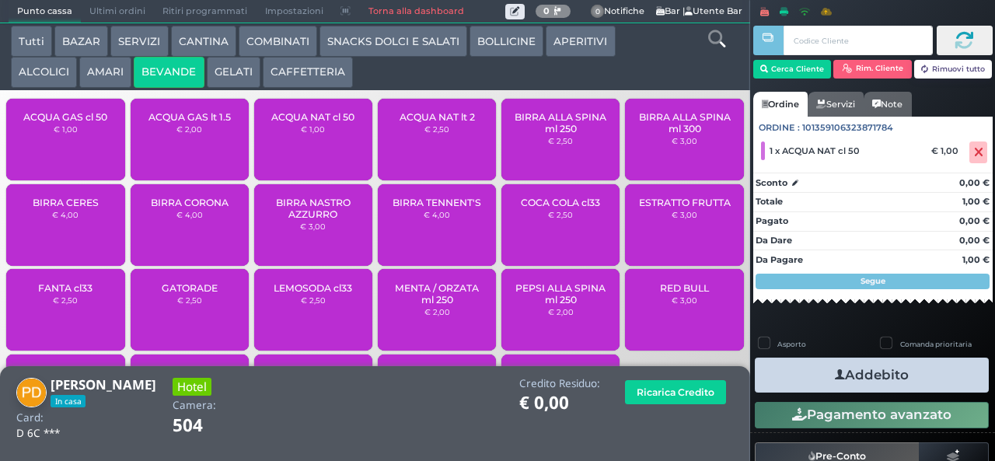
click at [317, 132] on div "ACQUA NAT cl 50 € 1,00" at bounding box center [313, 140] width 118 height 82
click at [796, 374] on button "Addebito" at bounding box center [872, 374] width 234 height 35
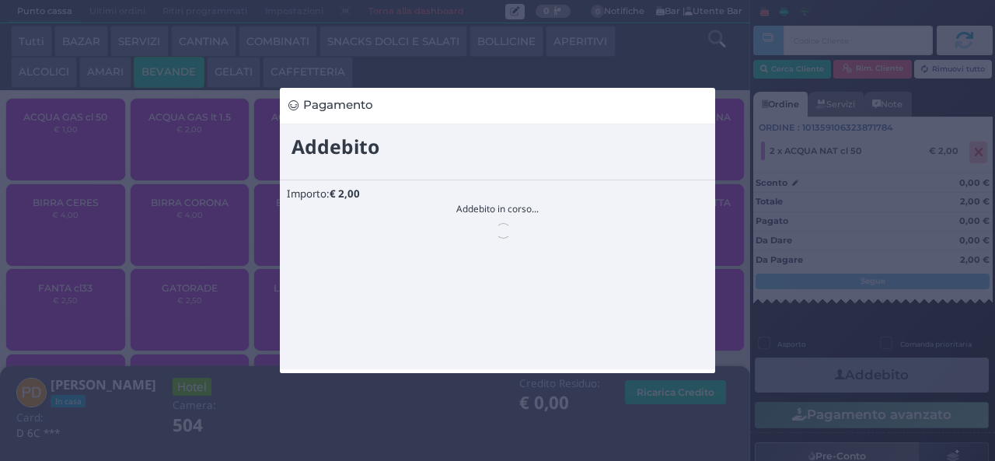
scroll to position [0, 0]
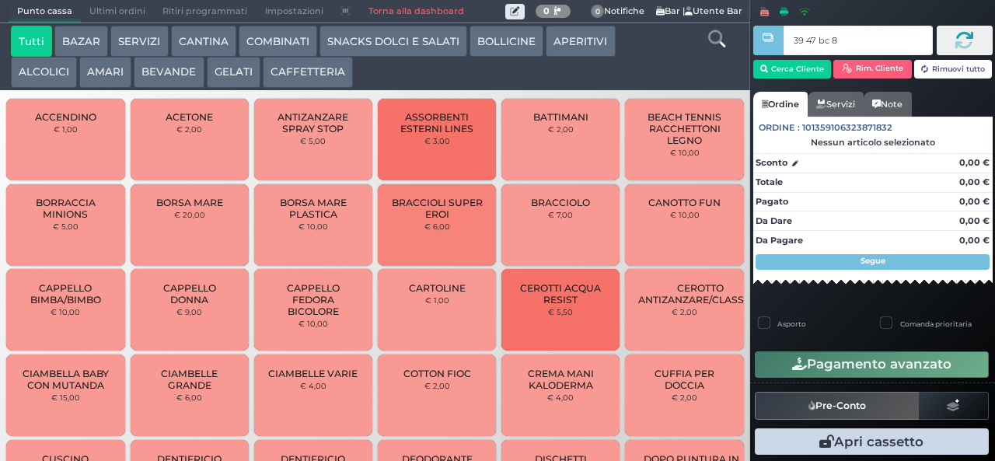
type input "39 47 bc 8b"
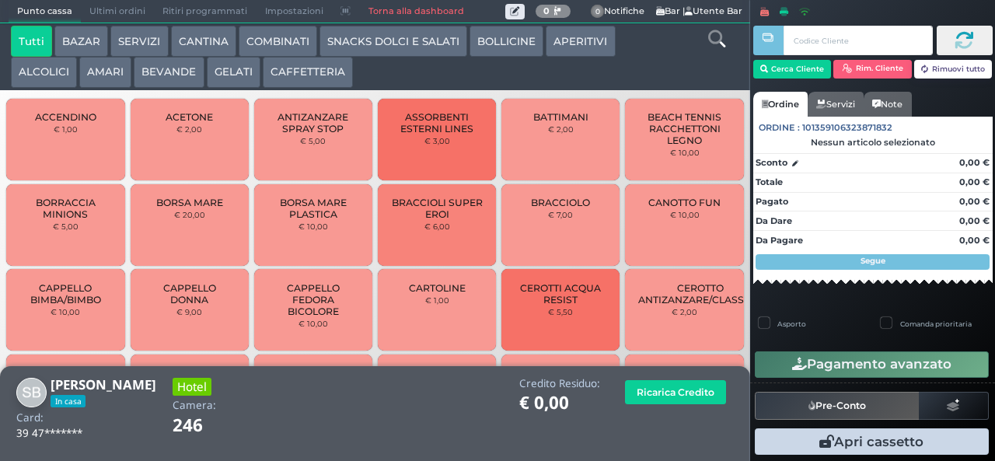
click at [249, 45] on button "COMBINATI" at bounding box center [278, 41] width 78 height 31
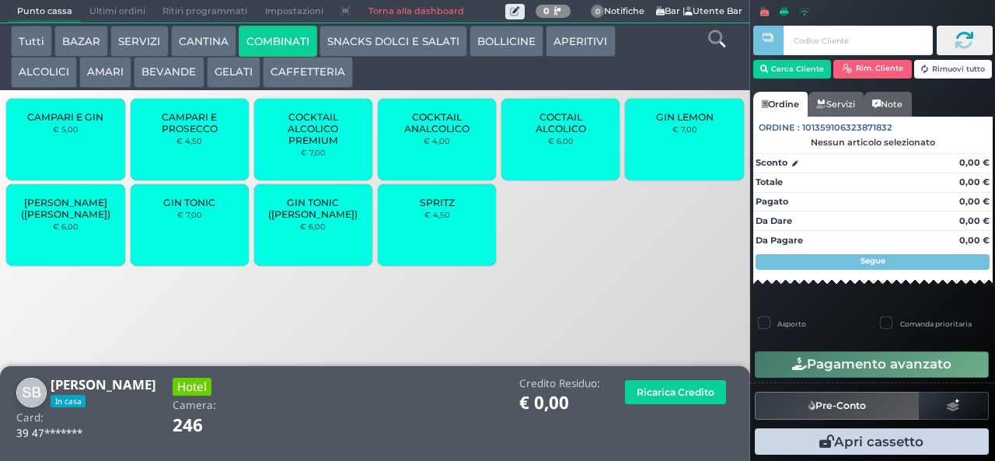
click at [174, 208] on span "GIN TONIC" at bounding box center [189, 203] width 52 height 12
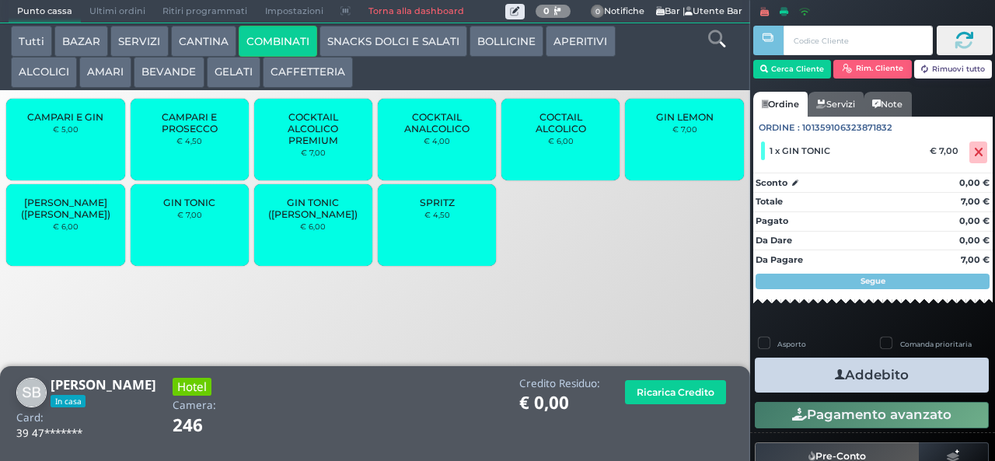
click at [811, 367] on button "Addebito" at bounding box center [872, 374] width 234 height 35
